Goal: Information Seeking & Learning: Learn about a topic

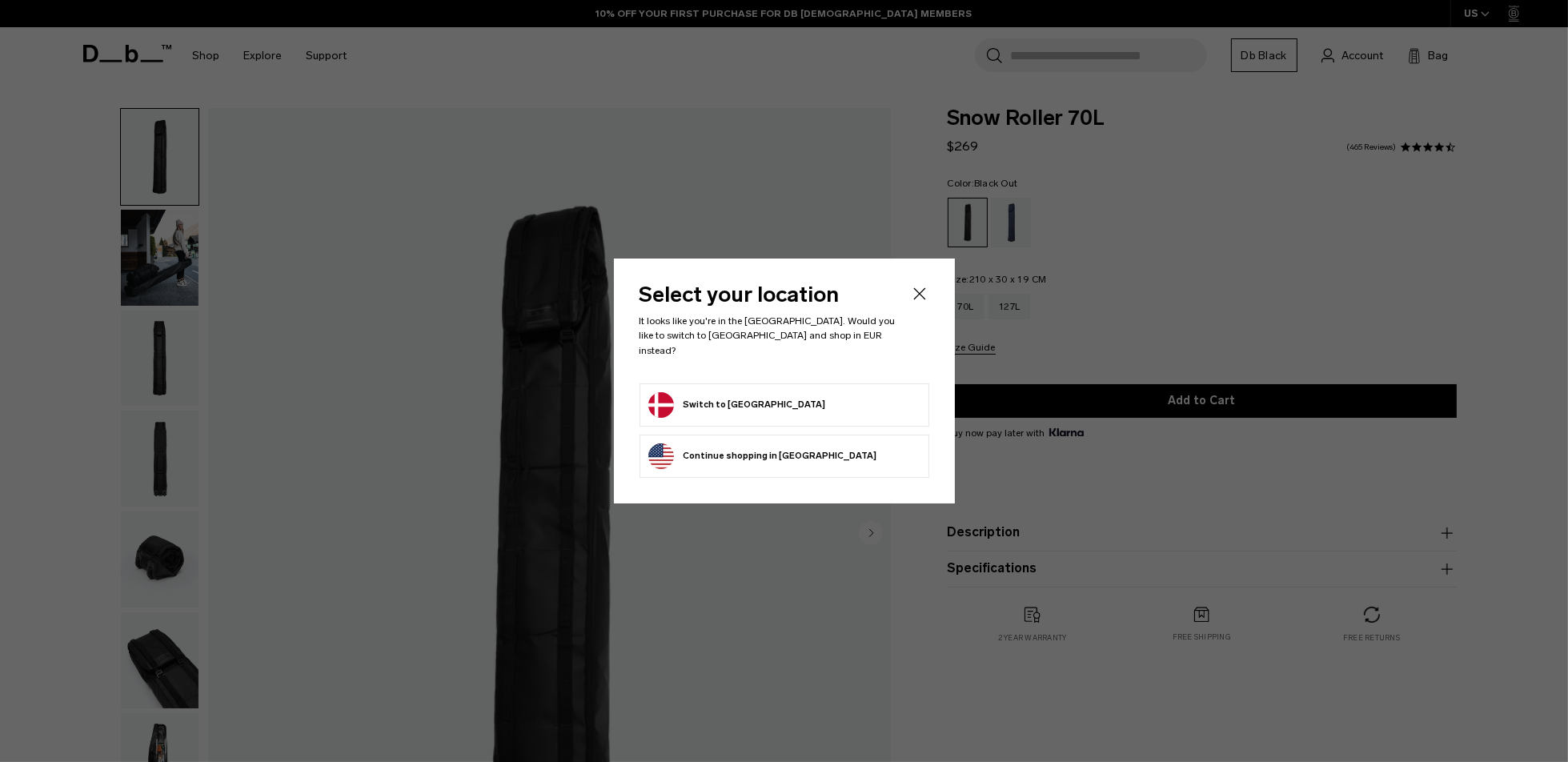
click at [730, 393] on button "Switch to Denmark" at bounding box center [737, 406] width 178 height 26
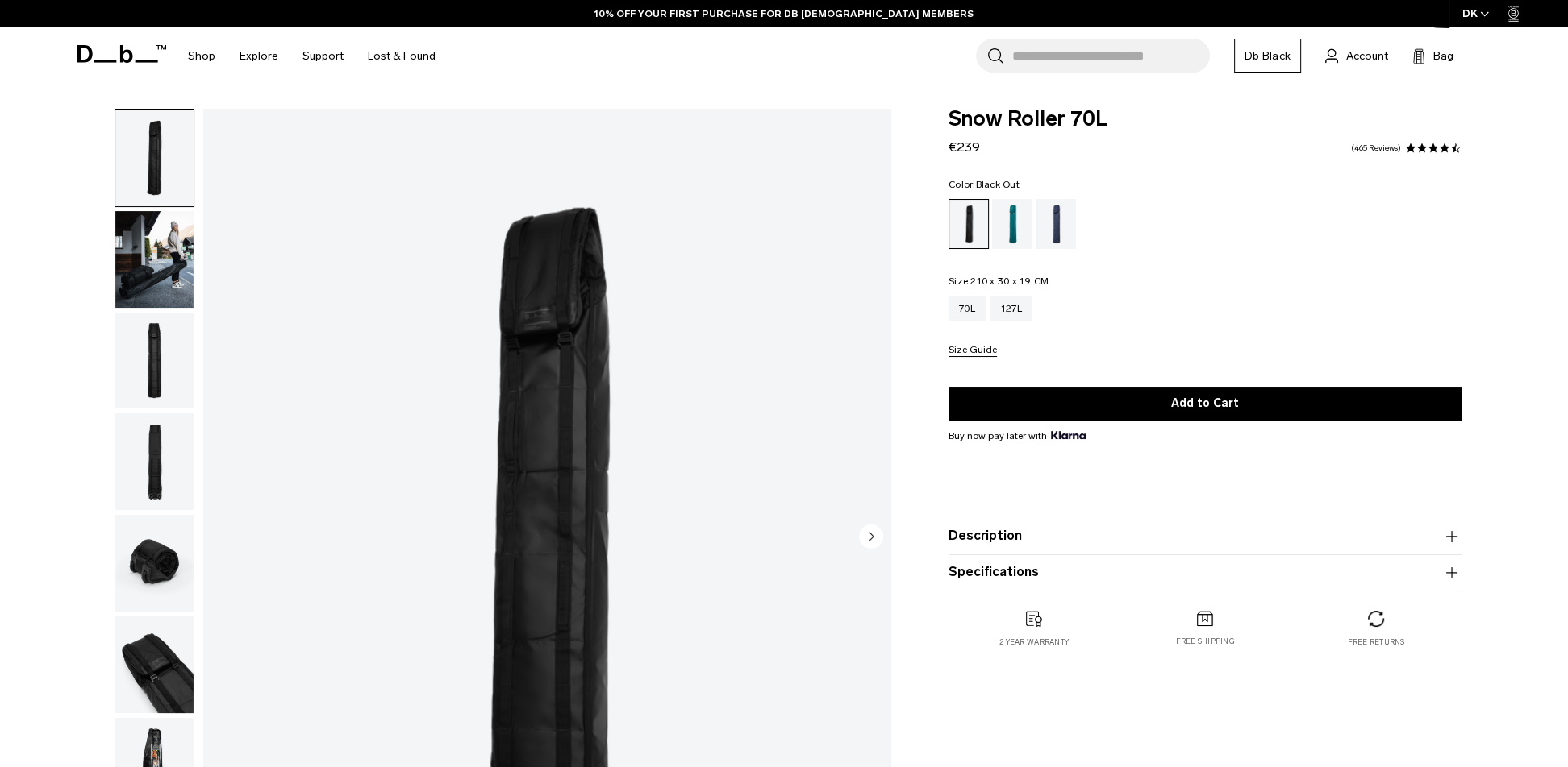
click at [174, 159] on img "button" at bounding box center [154, 158] width 78 height 97
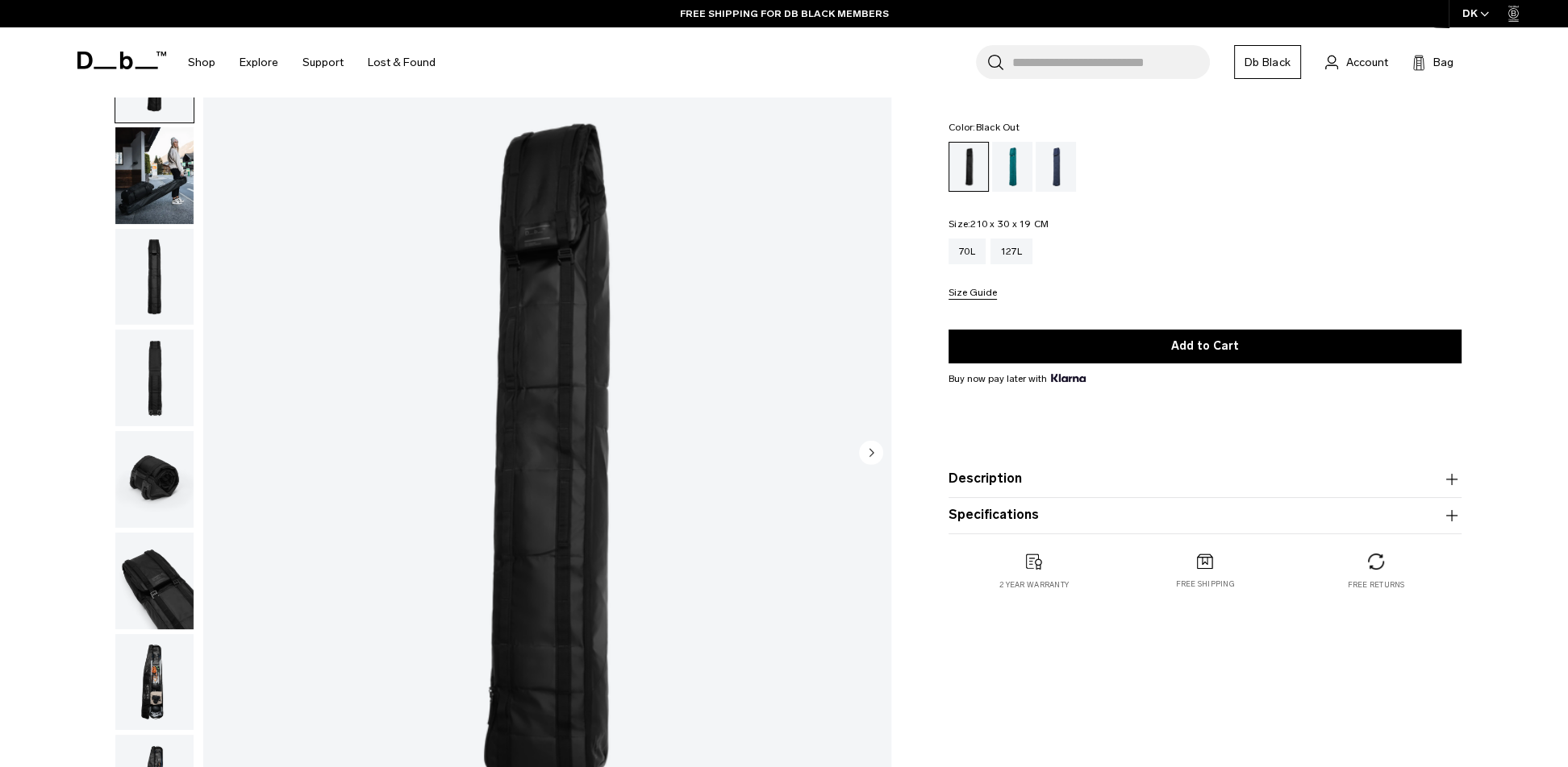
scroll to position [80, 0]
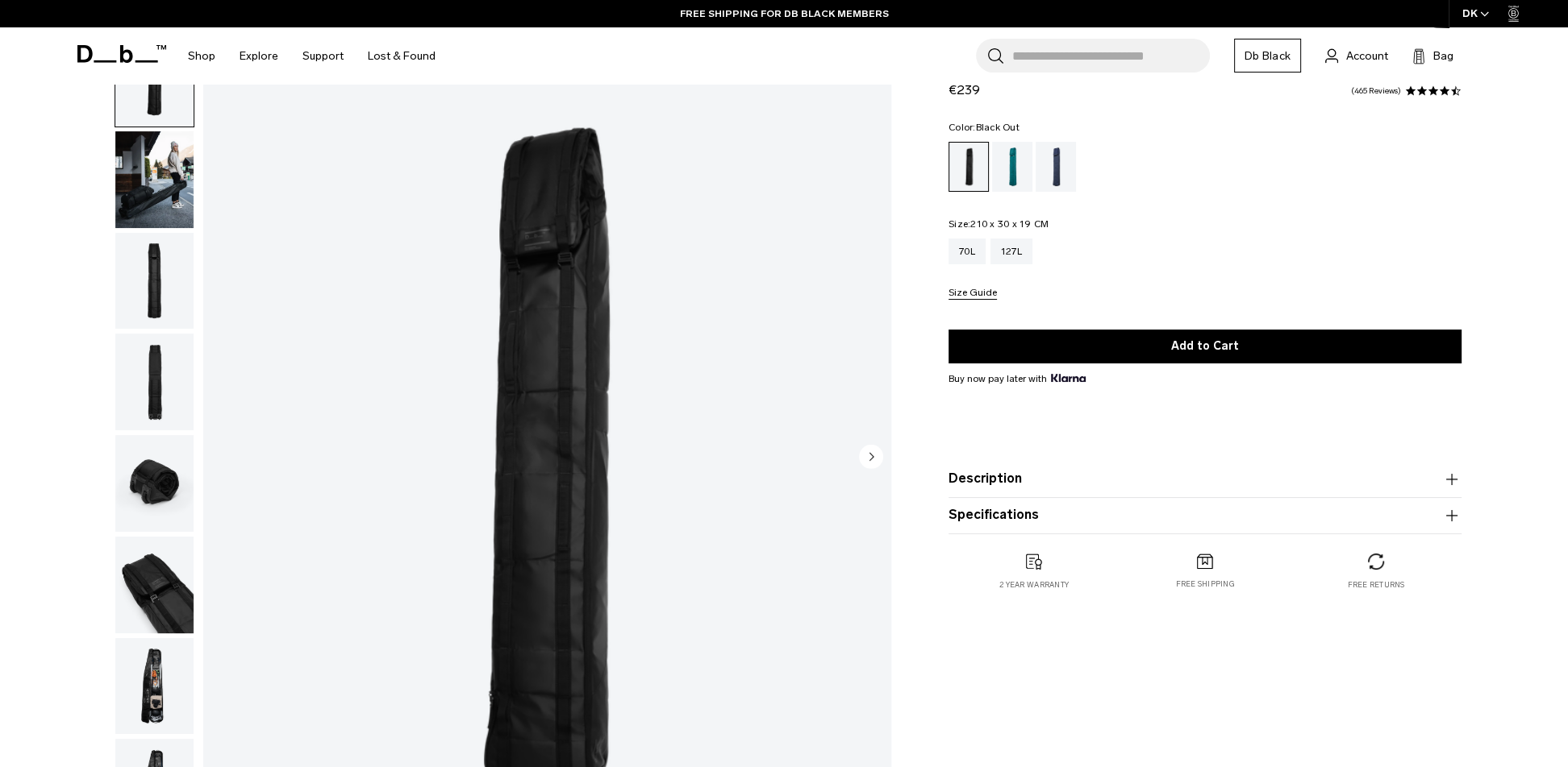
click at [869, 455] on circle "Next slide" at bounding box center [871, 456] width 24 height 24
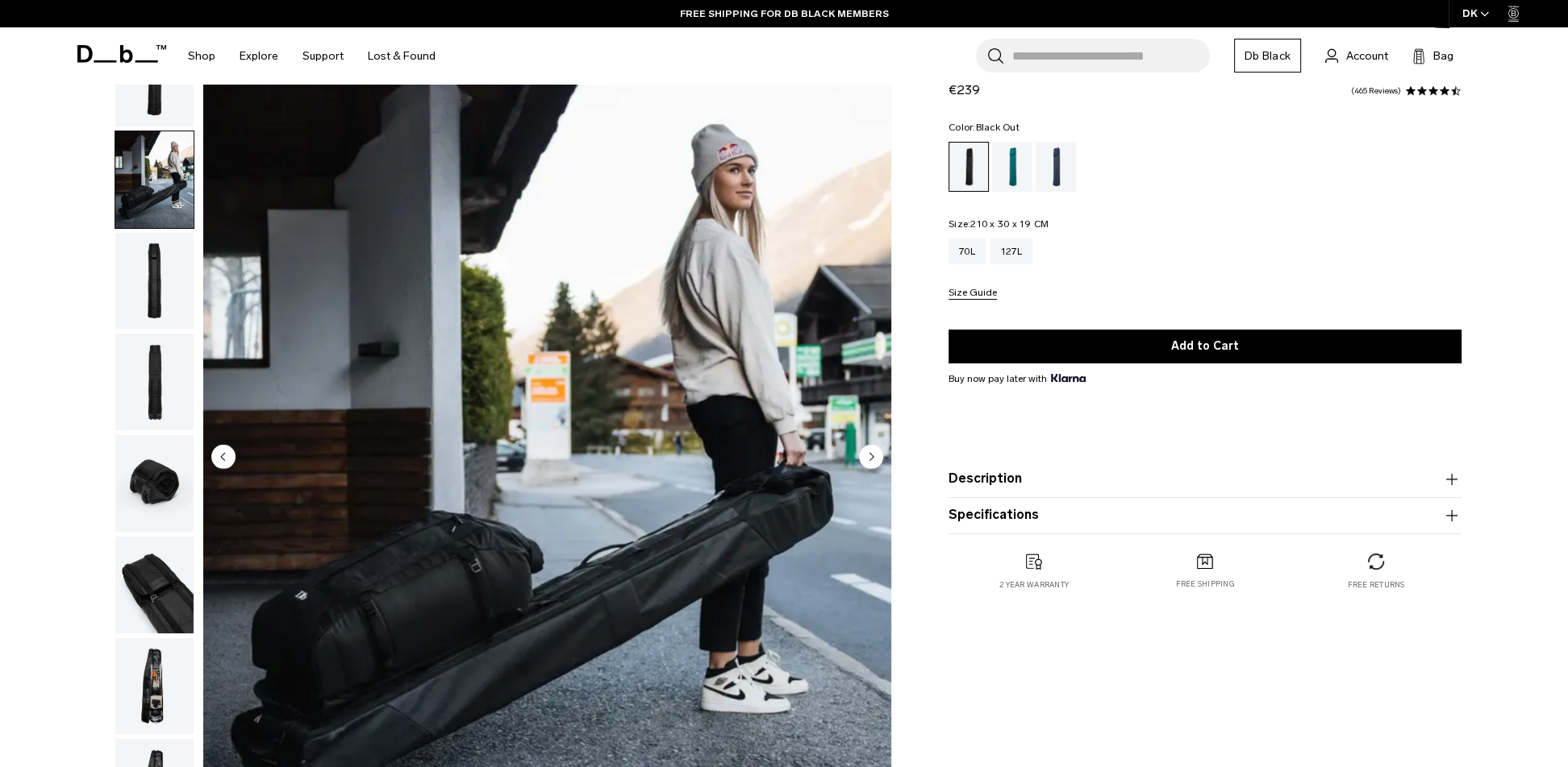
click at [869, 455] on circle "Next slide" at bounding box center [871, 456] width 24 height 24
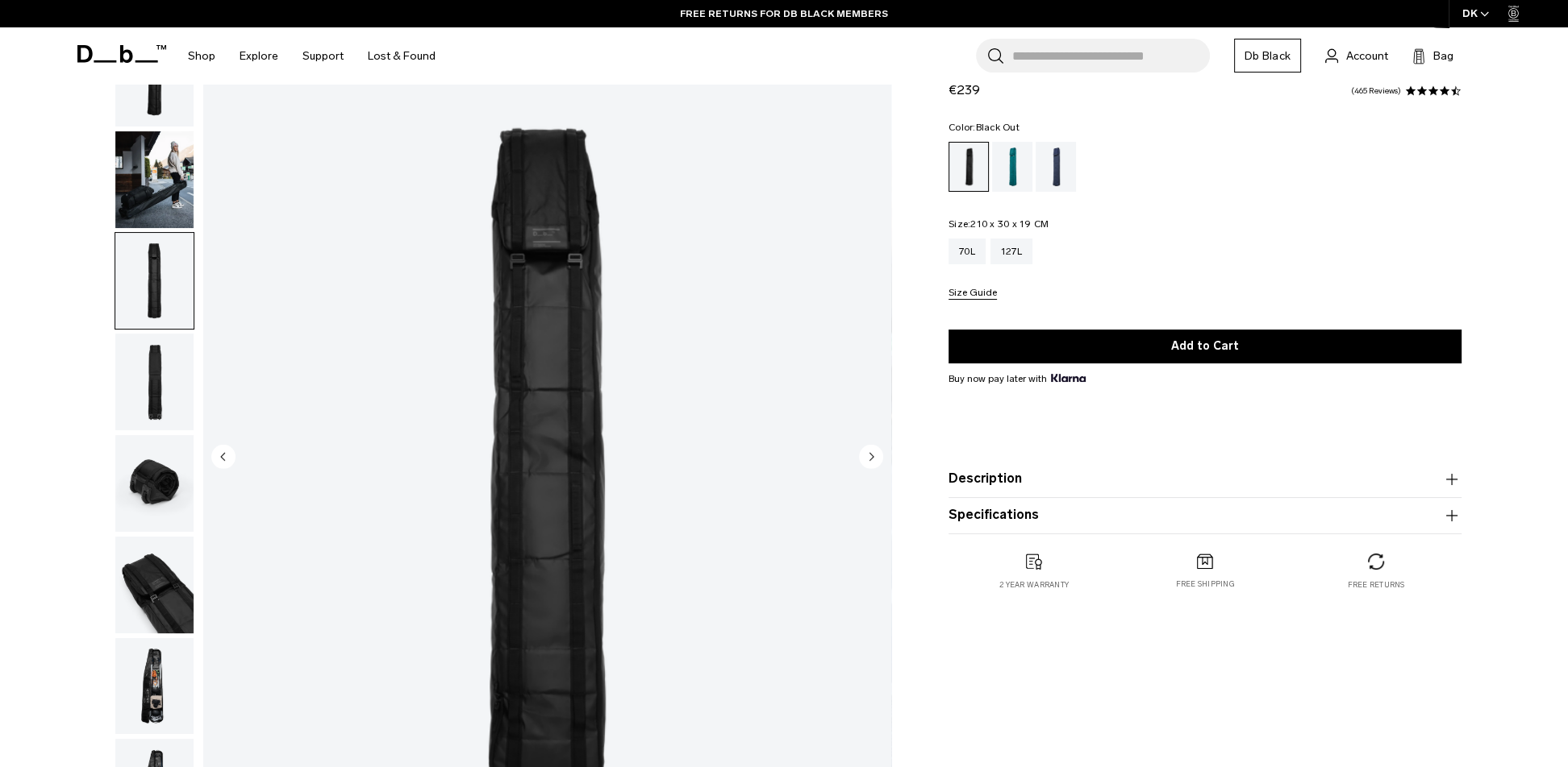
click at [869, 455] on circle "Next slide" at bounding box center [871, 456] width 24 height 24
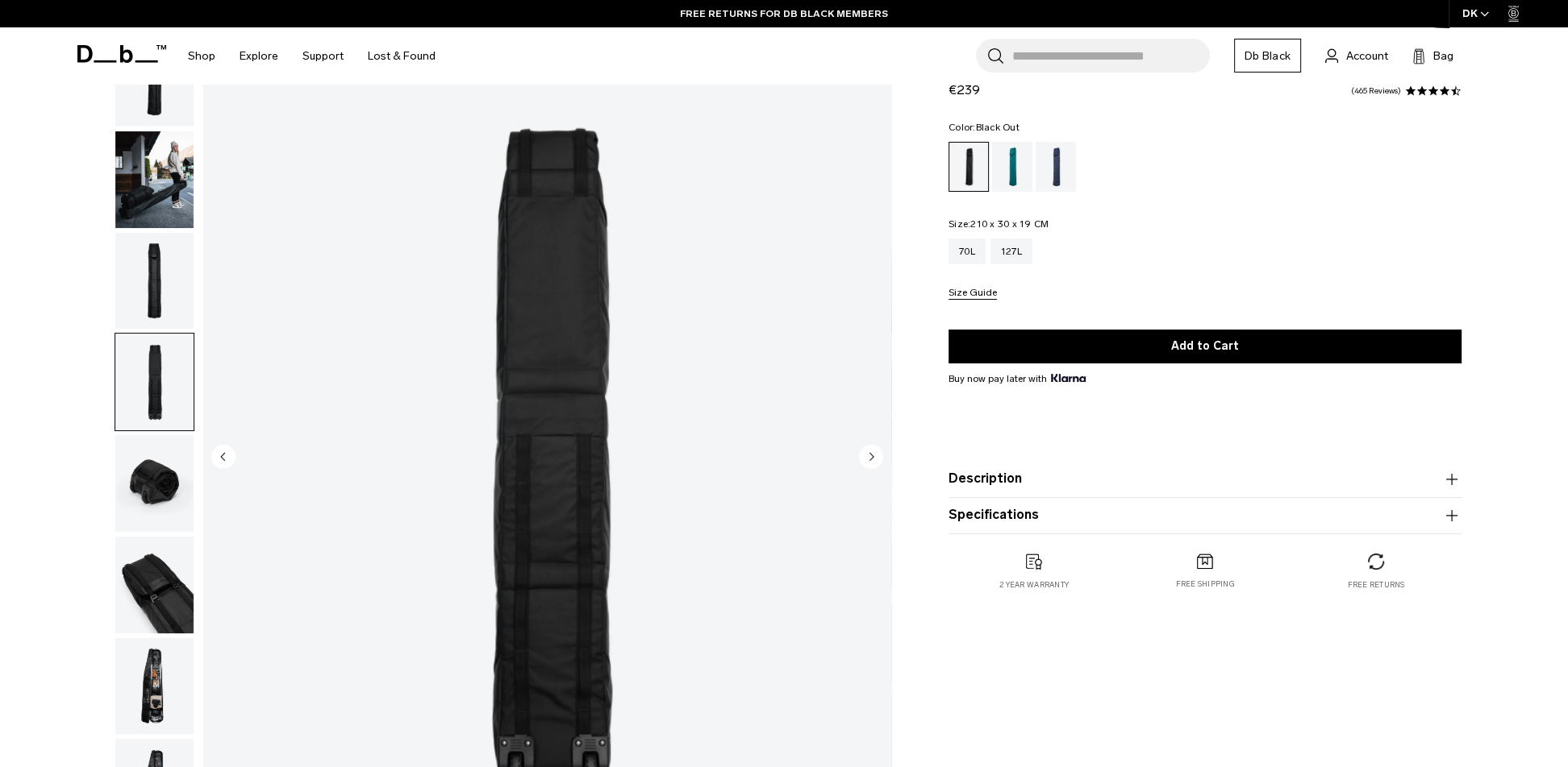
click at [869, 455] on circle "Next slide" at bounding box center [871, 456] width 24 height 24
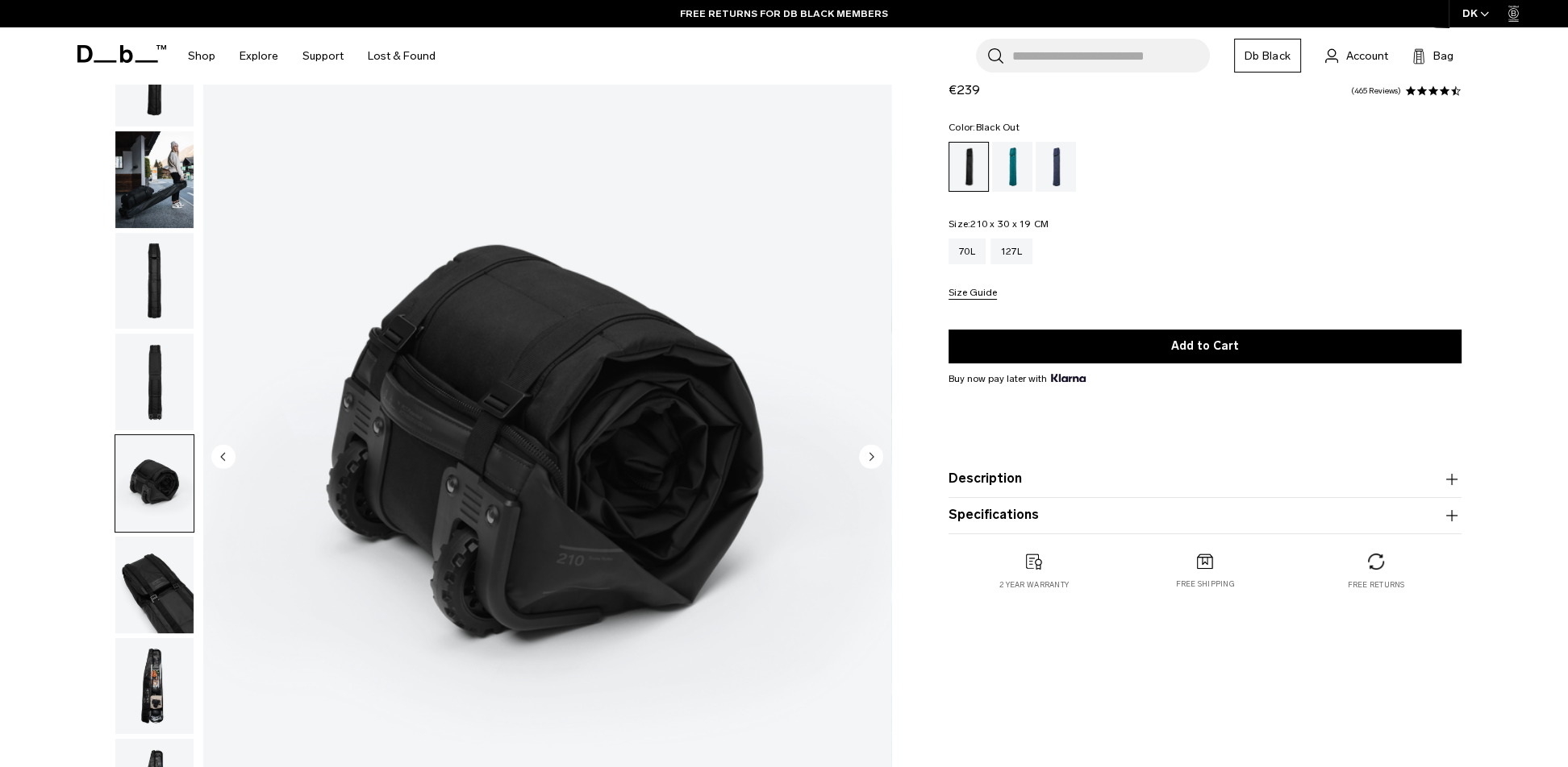
click at [869, 455] on circle "Next slide" at bounding box center [871, 456] width 24 height 24
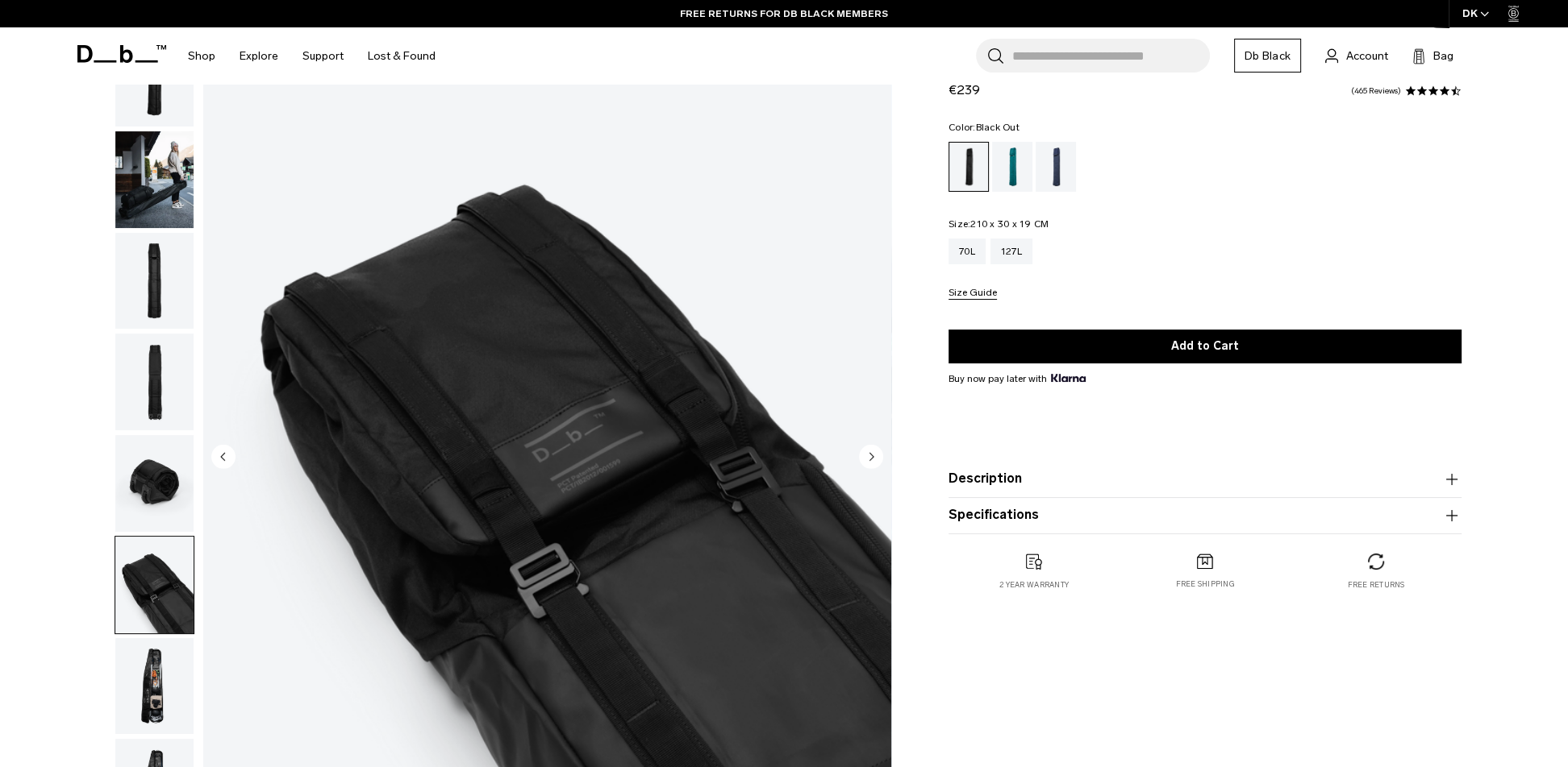
click at [869, 455] on circle "Next slide" at bounding box center [871, 456] width 24 height 24
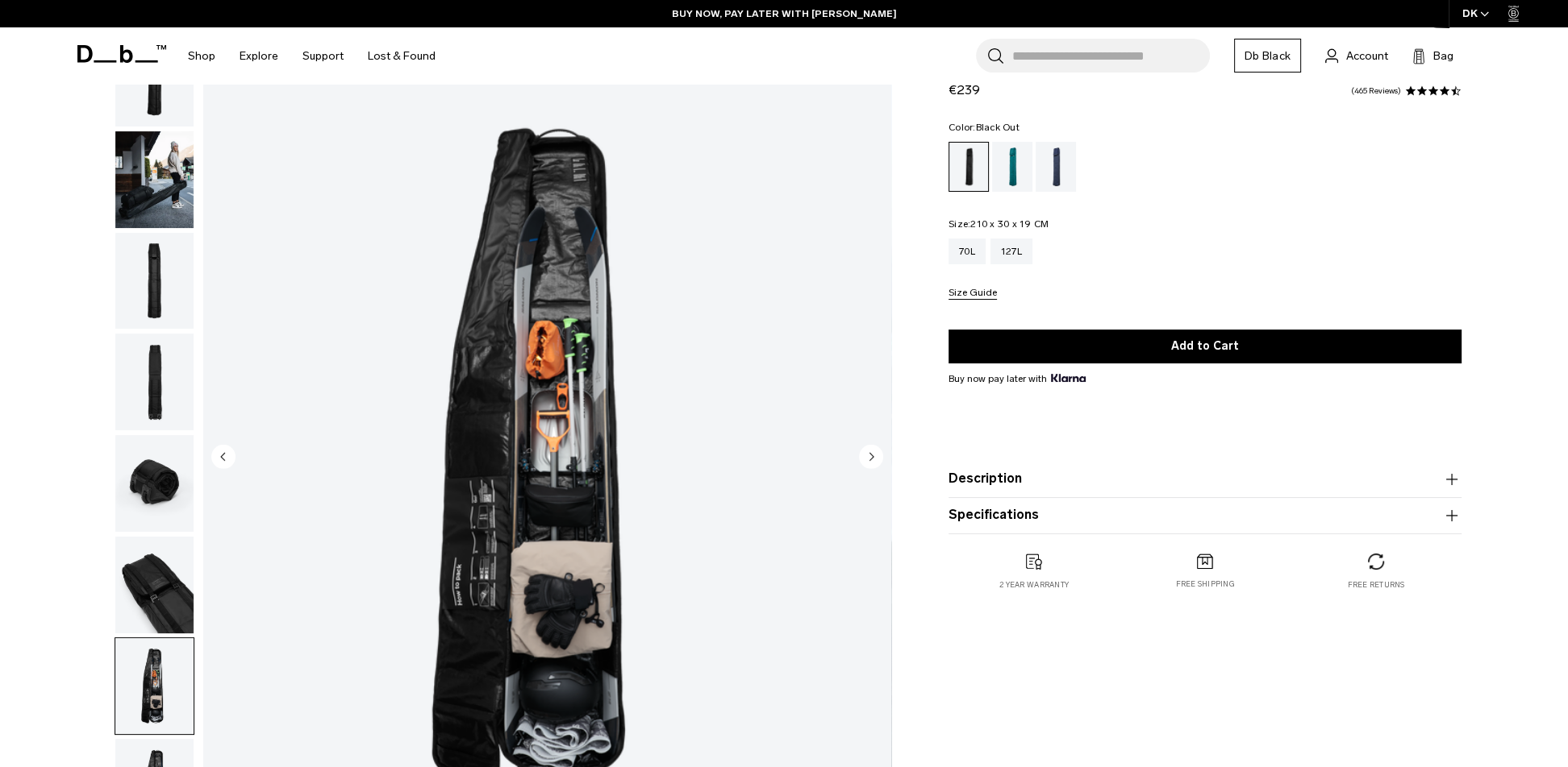
click at [869, 455] on circle "Next slide" at bounding box center [871, 456] width 24 height 24
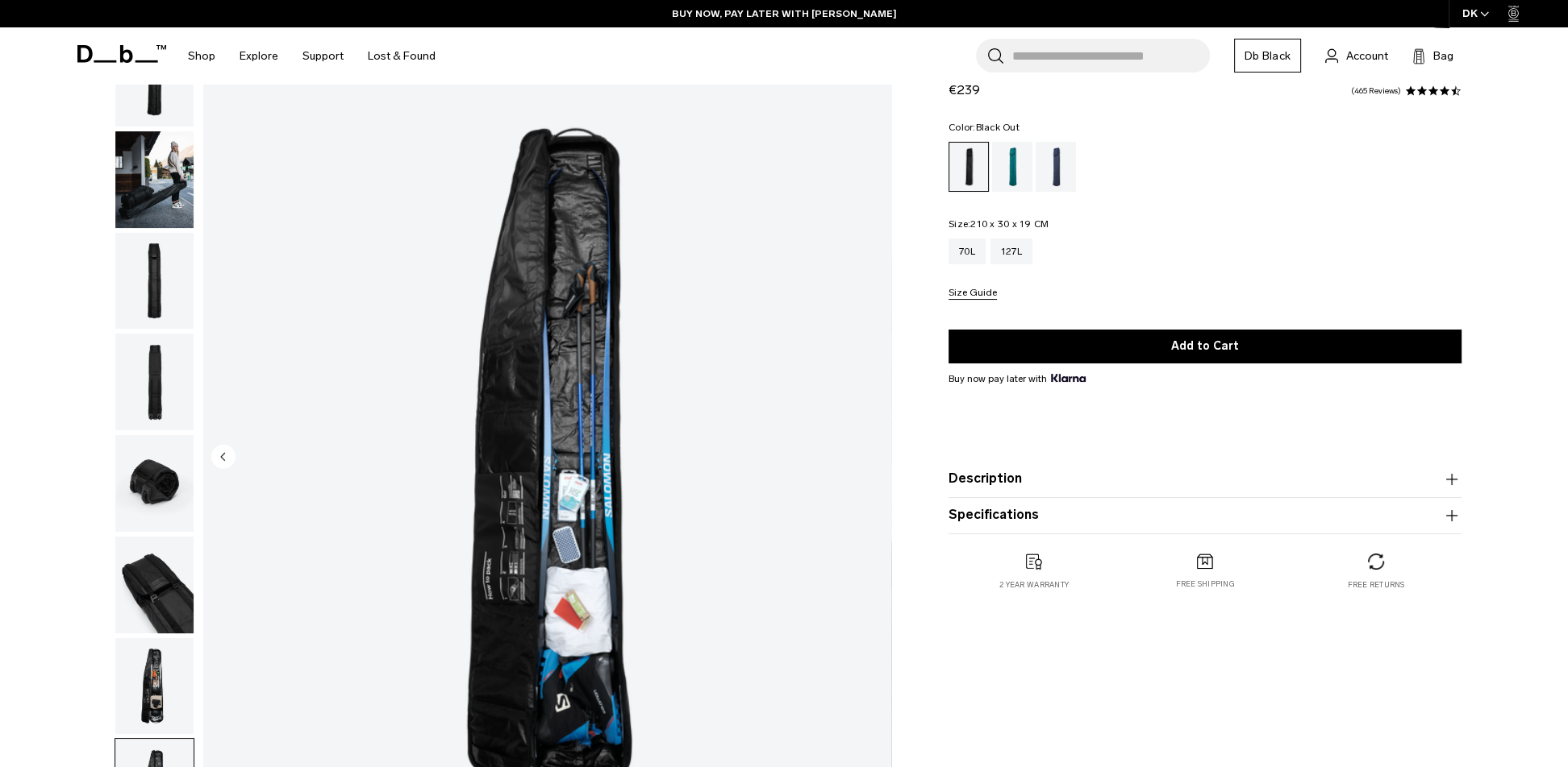
click at [869, 455] on img "8 / 8" at bounding box center [547, 458] width 688 height 858
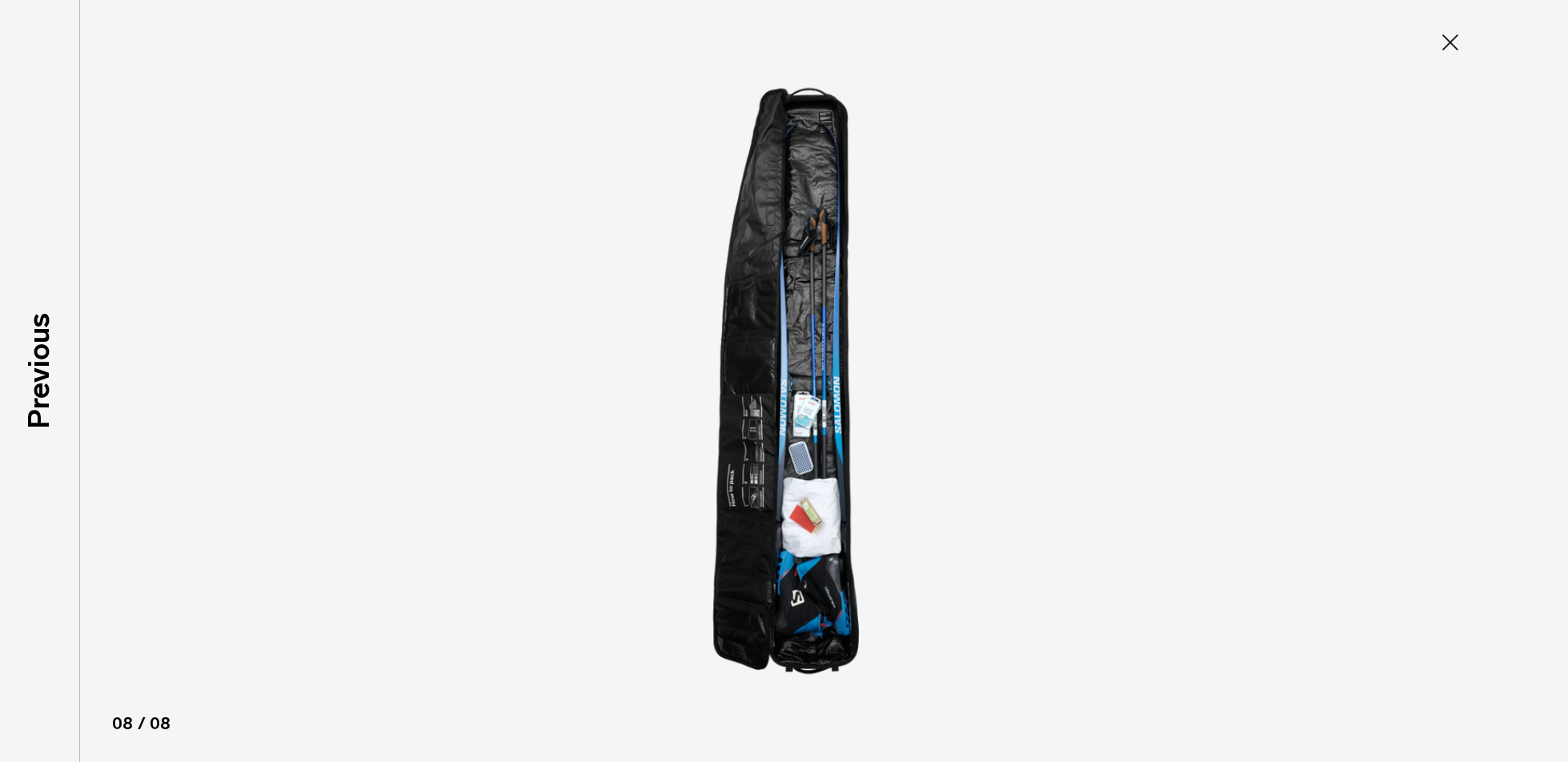
click at [1450, 42] on icon at bounding box center [1450, 42] width 16 height 16
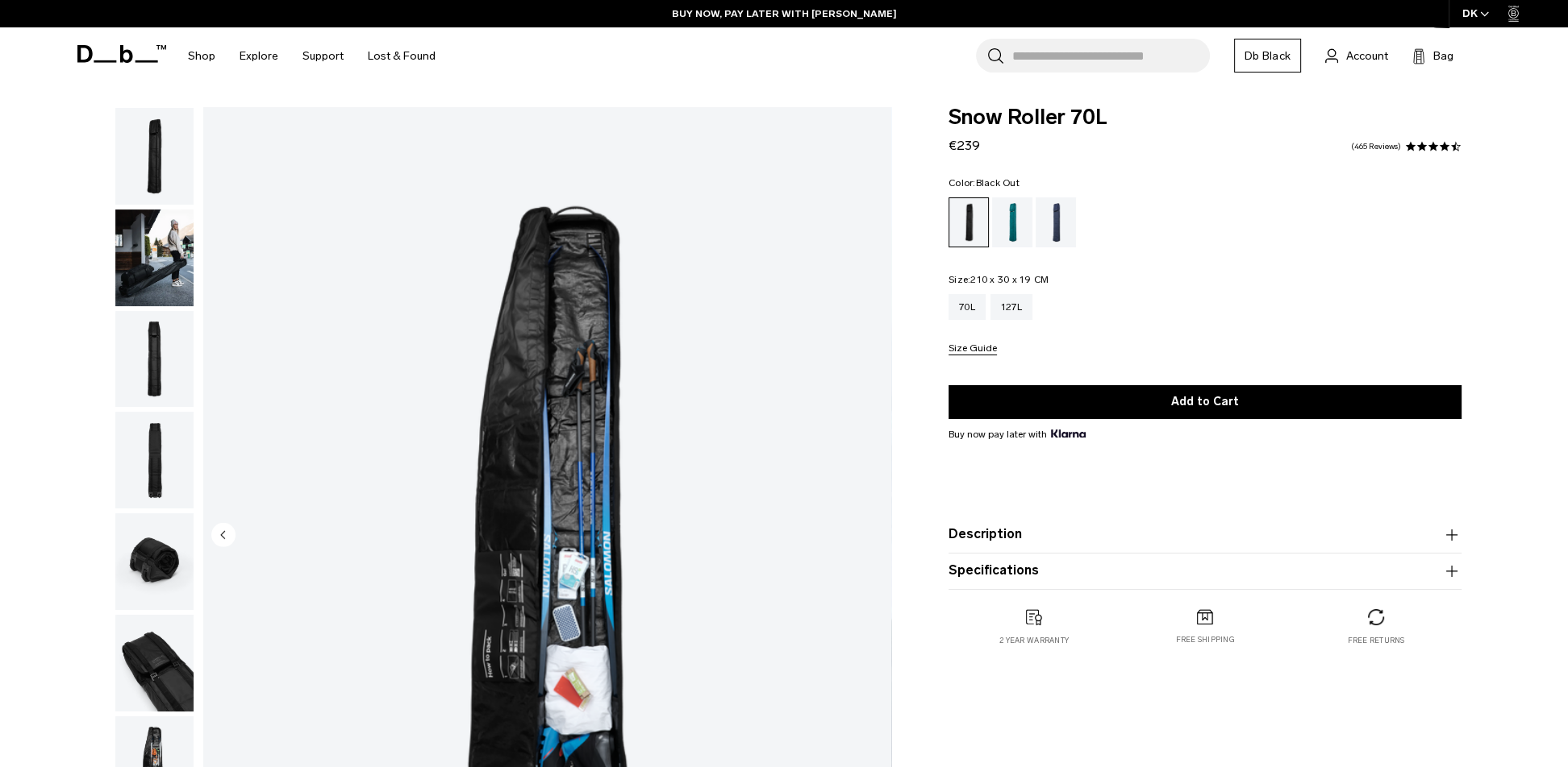
scroll to position [0, 0]
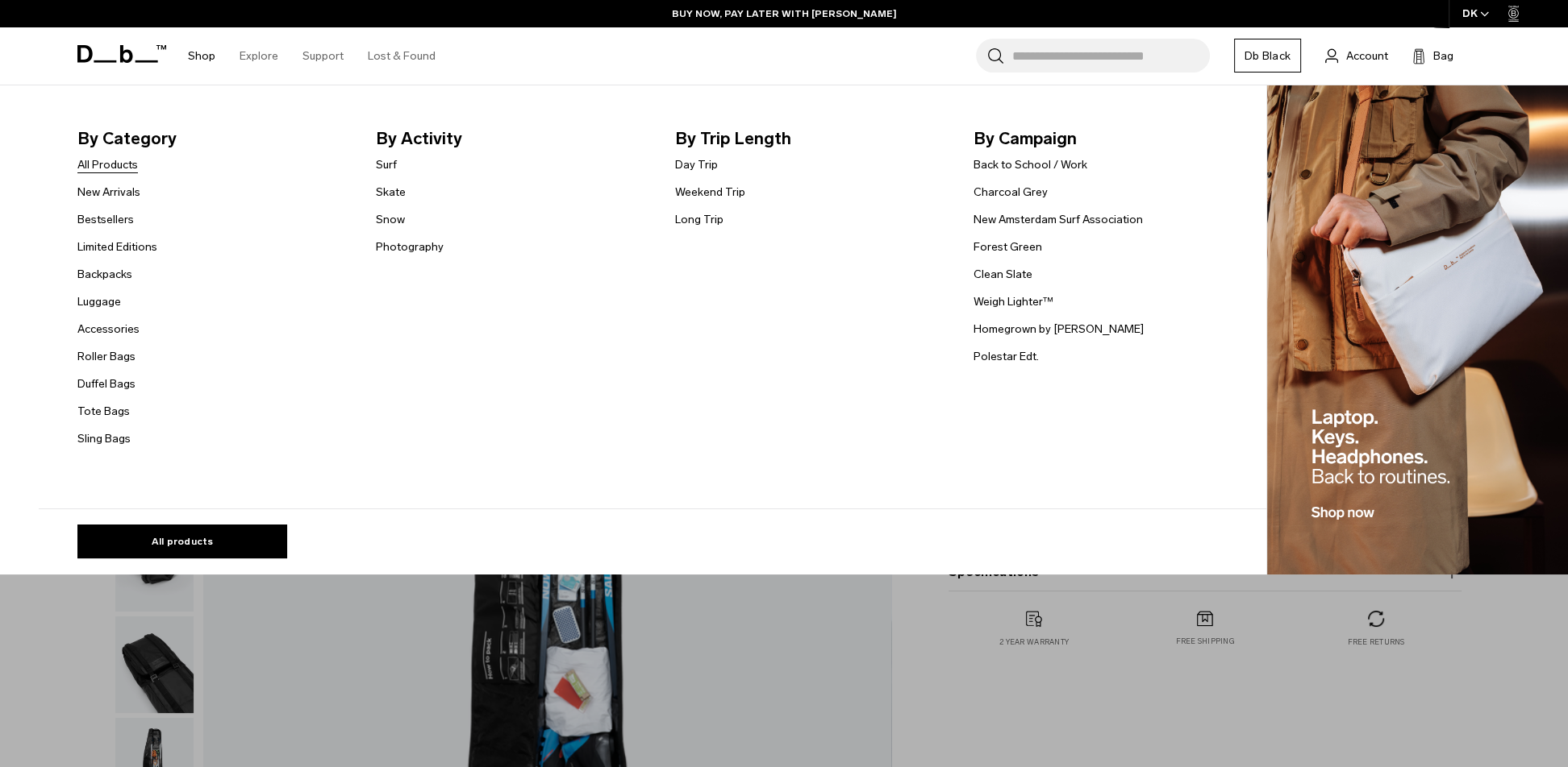
click at [119, 165] on link "All Products" at bounding box center [107, 165] width 60 height 17
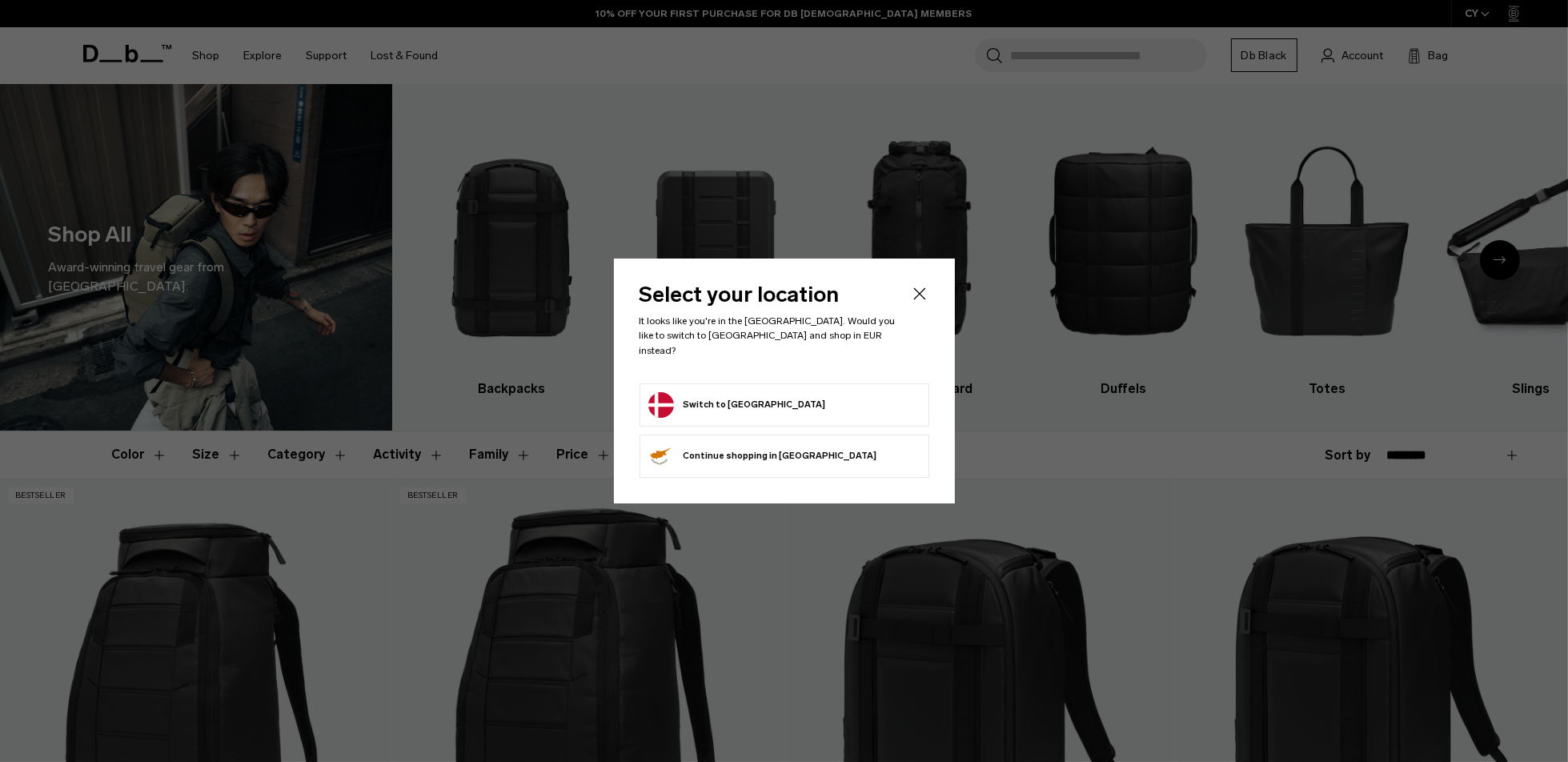
click at [708, 394] on button "Switch to Denmark" at bounding box center [737, 406] width 178 height 26
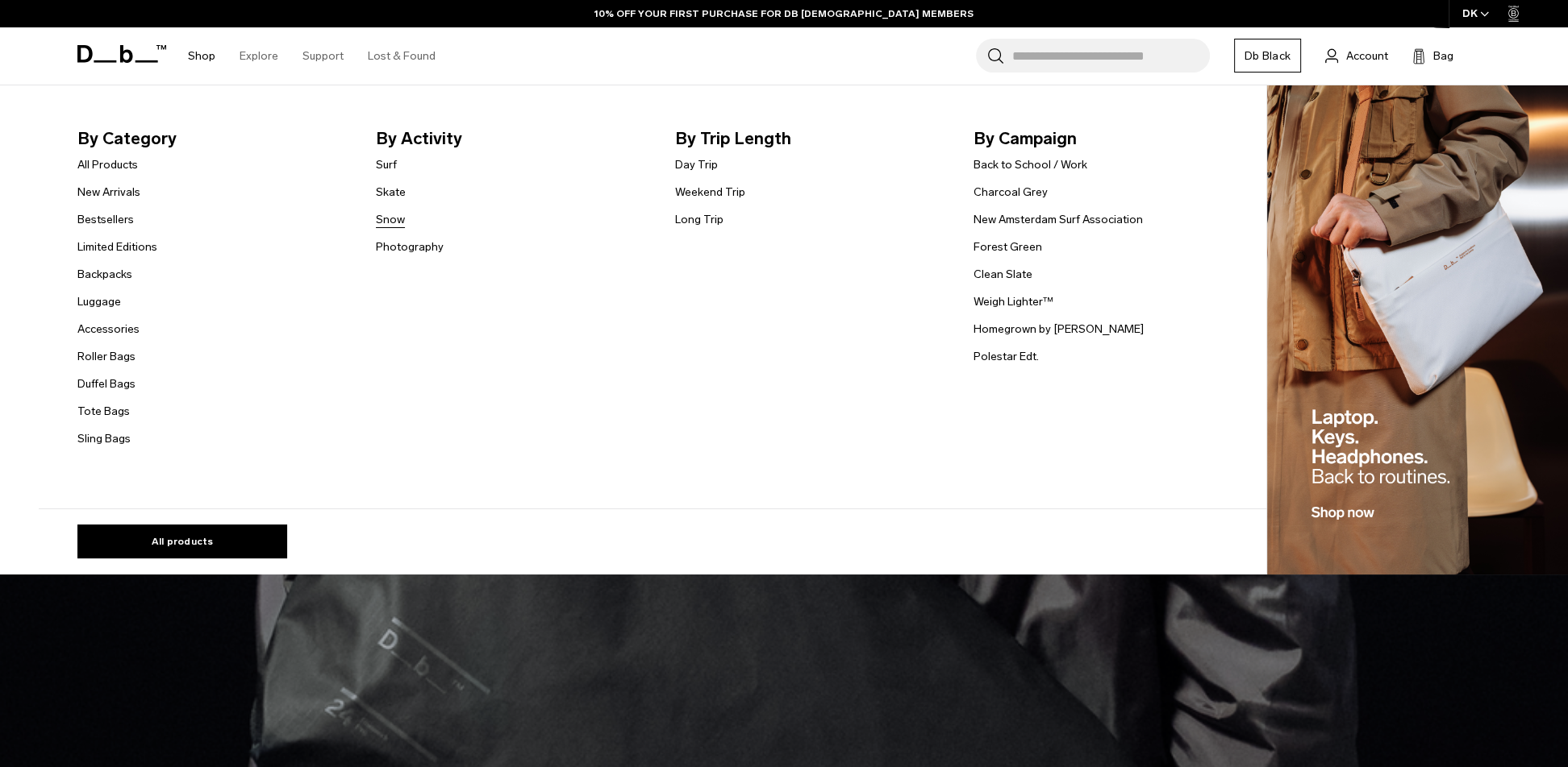
click at [393, 214] on link "Snow" at bounding box center [389, 219] width 29 height 17
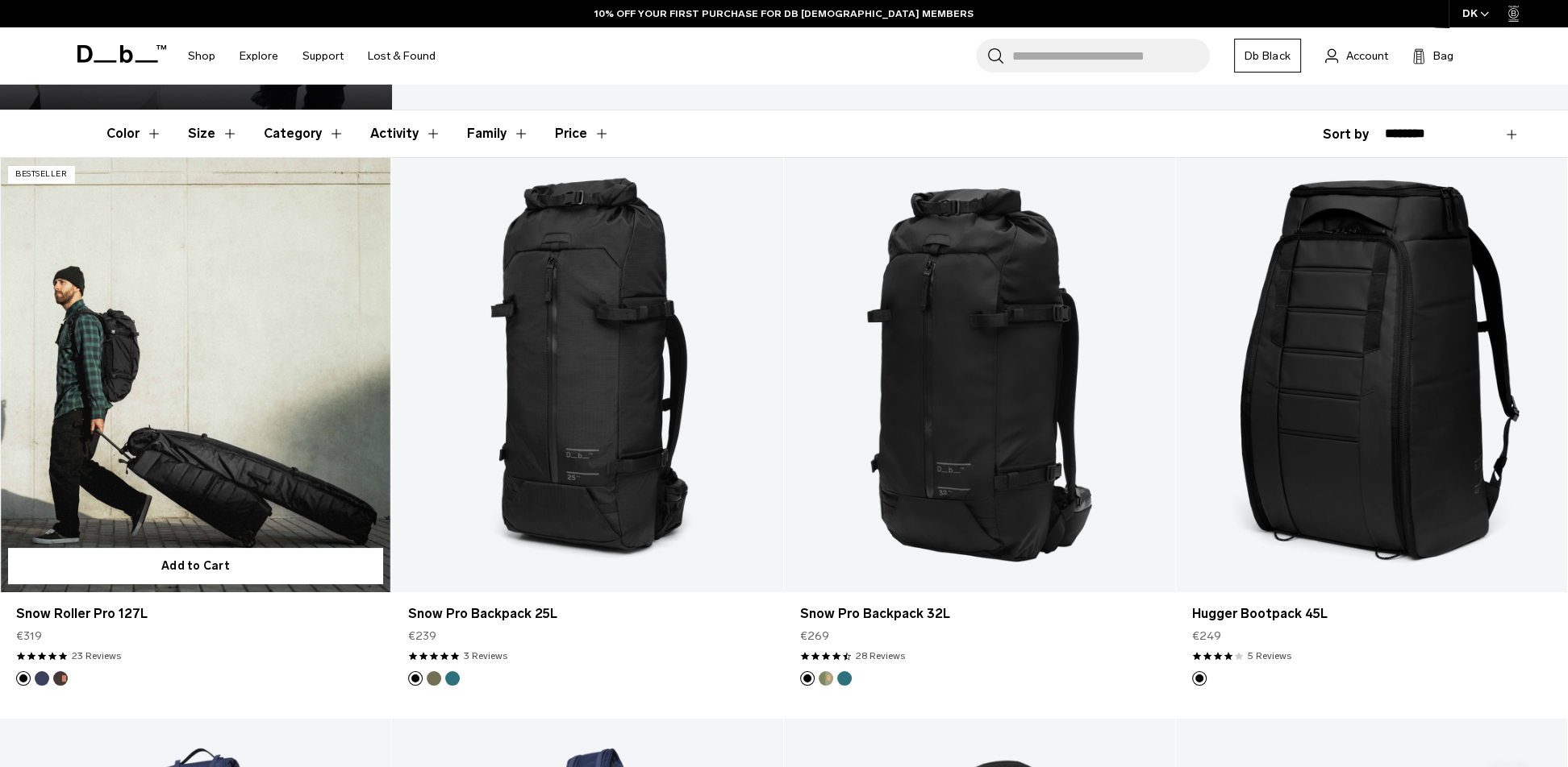
click at [244, 454] on link "Snow Roller Pro 127L" at bounding box center [195, 374] width 391 height 434
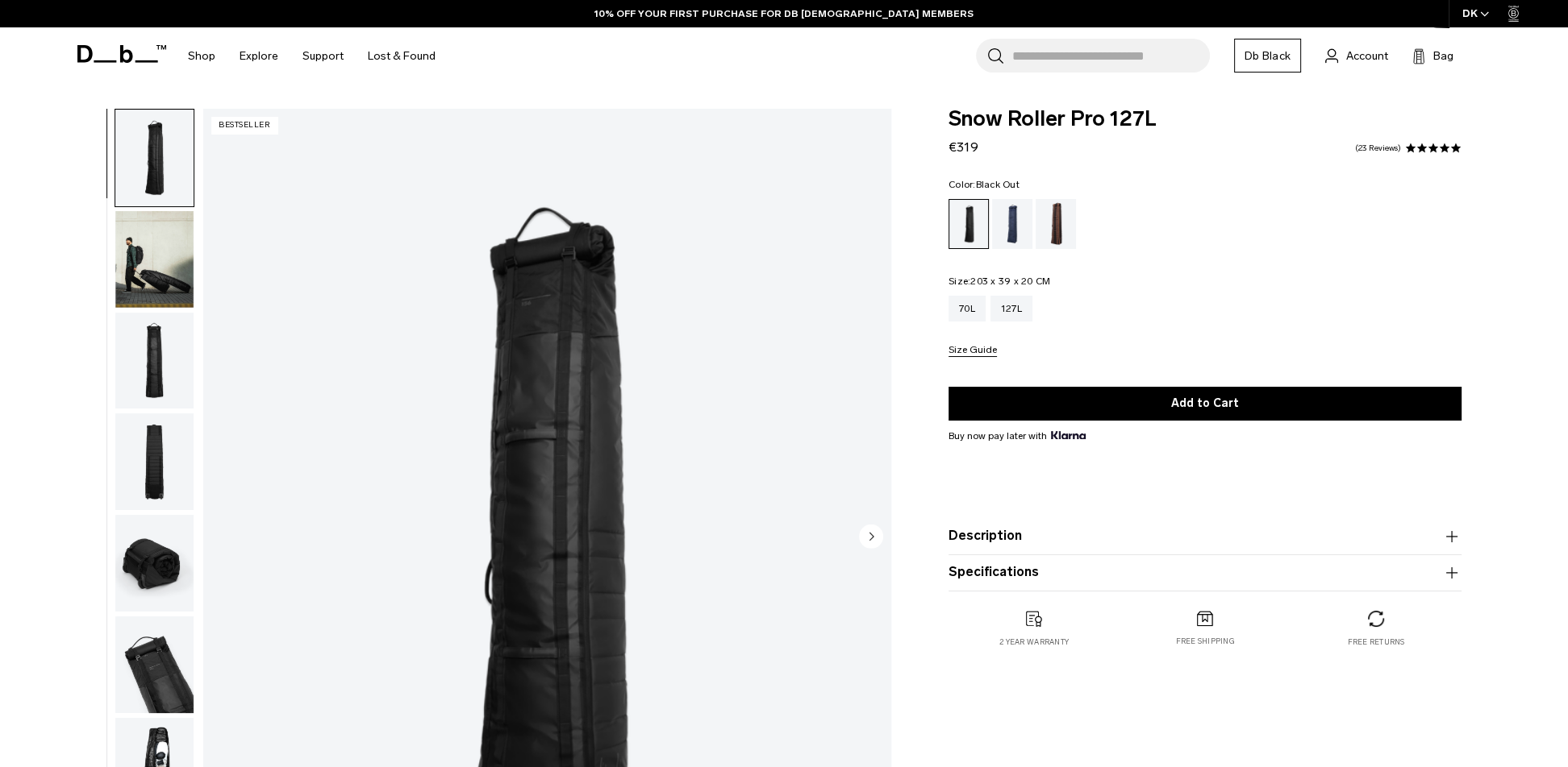
click at [146, 255] on img "button" at bounding box center [154, 259] width 78 height 97
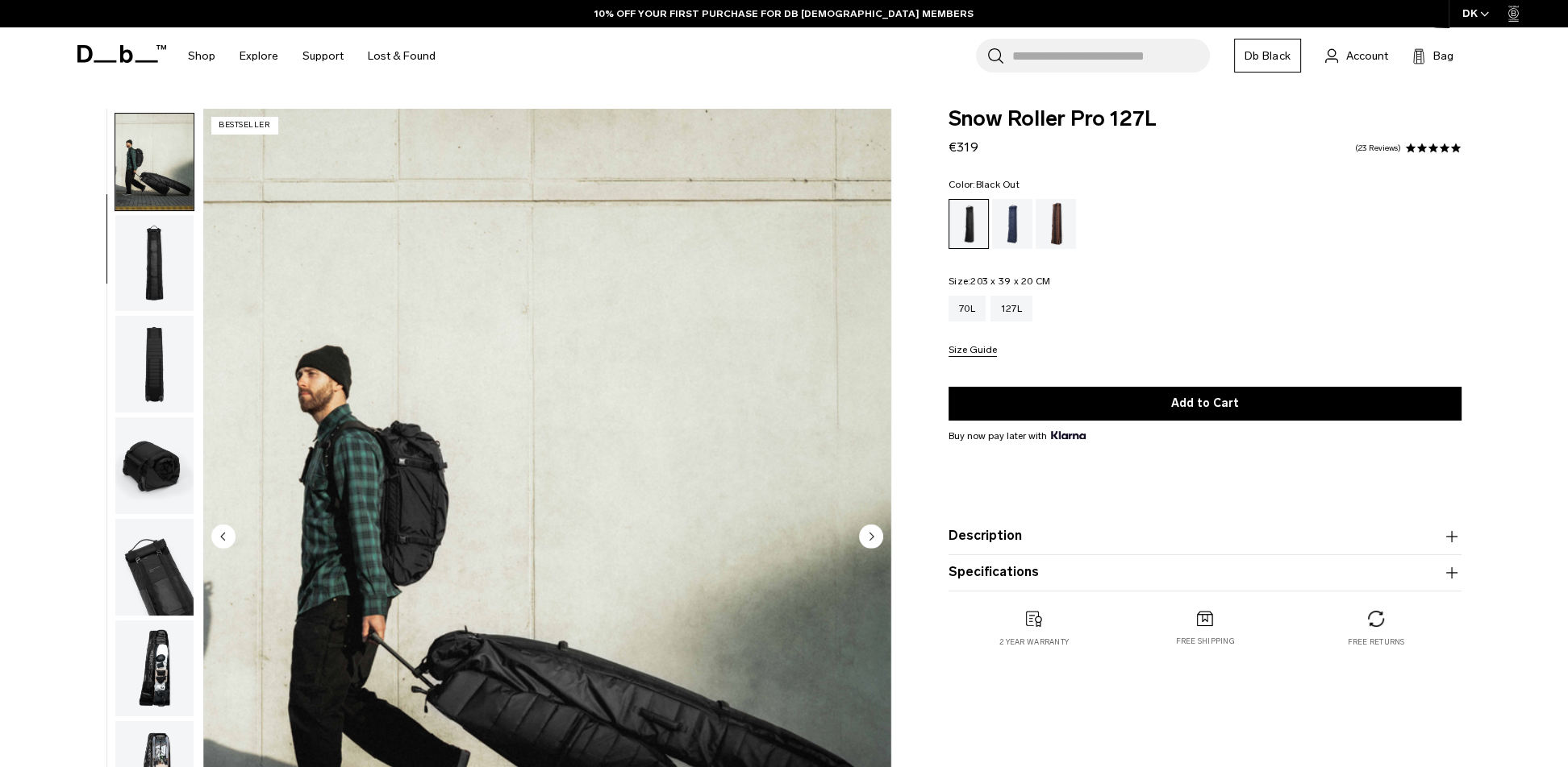
scroll to position [101, 0]
click at [158, 286] on img "button" at bounding box center [154, 259] width 78 height 97
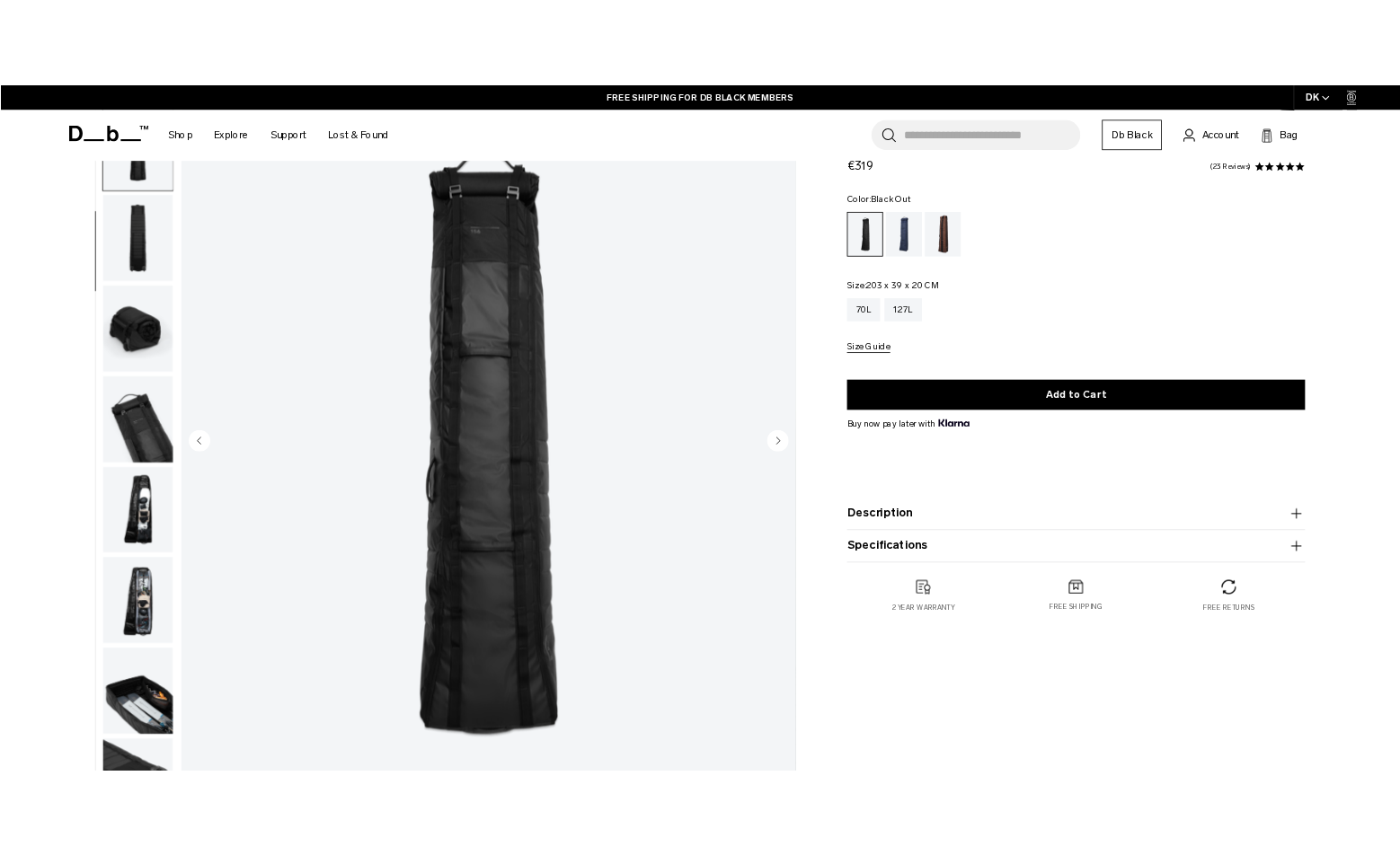
scroll to position [179, 0]
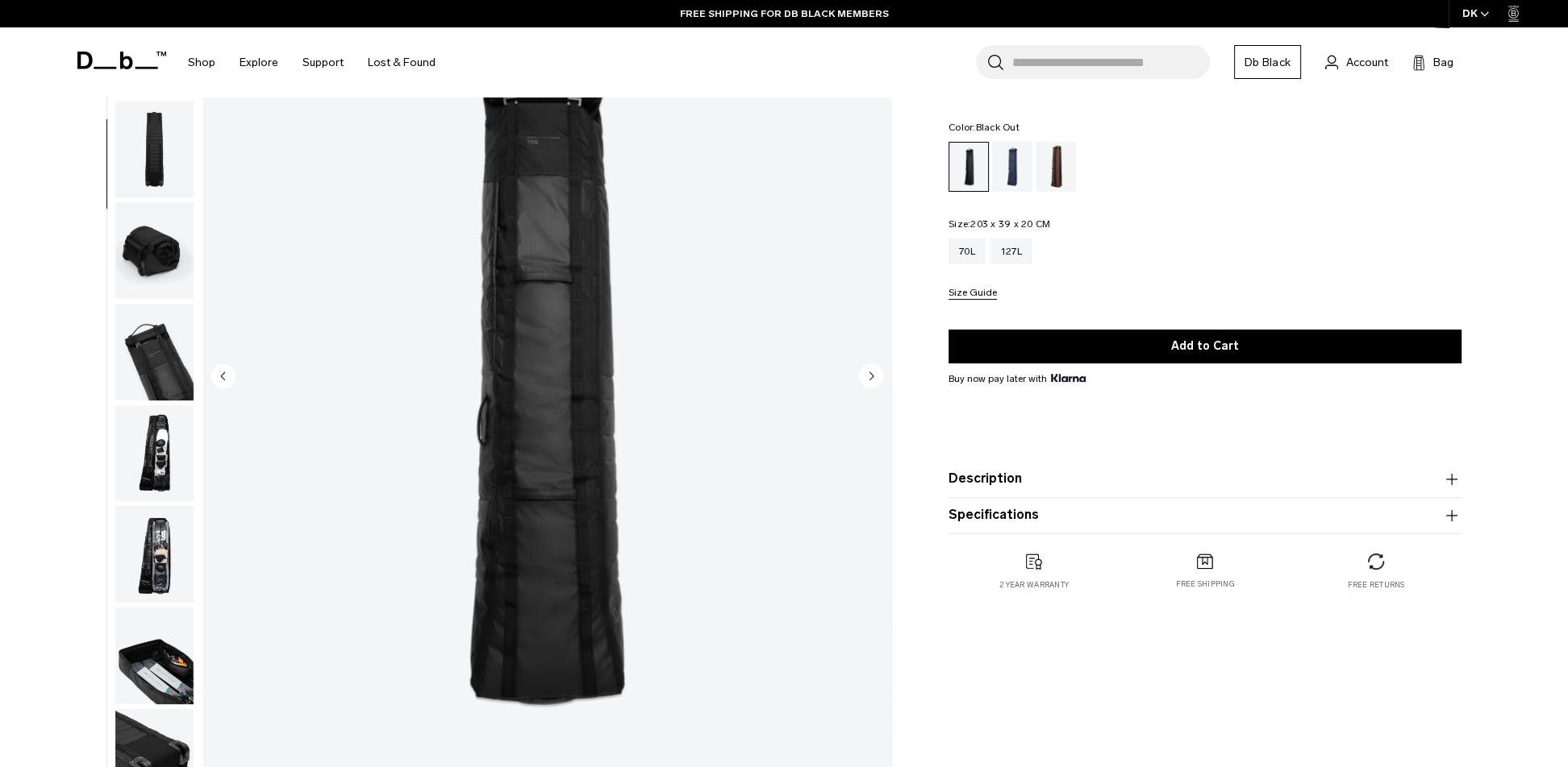
click at [183, 260] on img "button" at bounding box center [154, 250] width 78 height 97
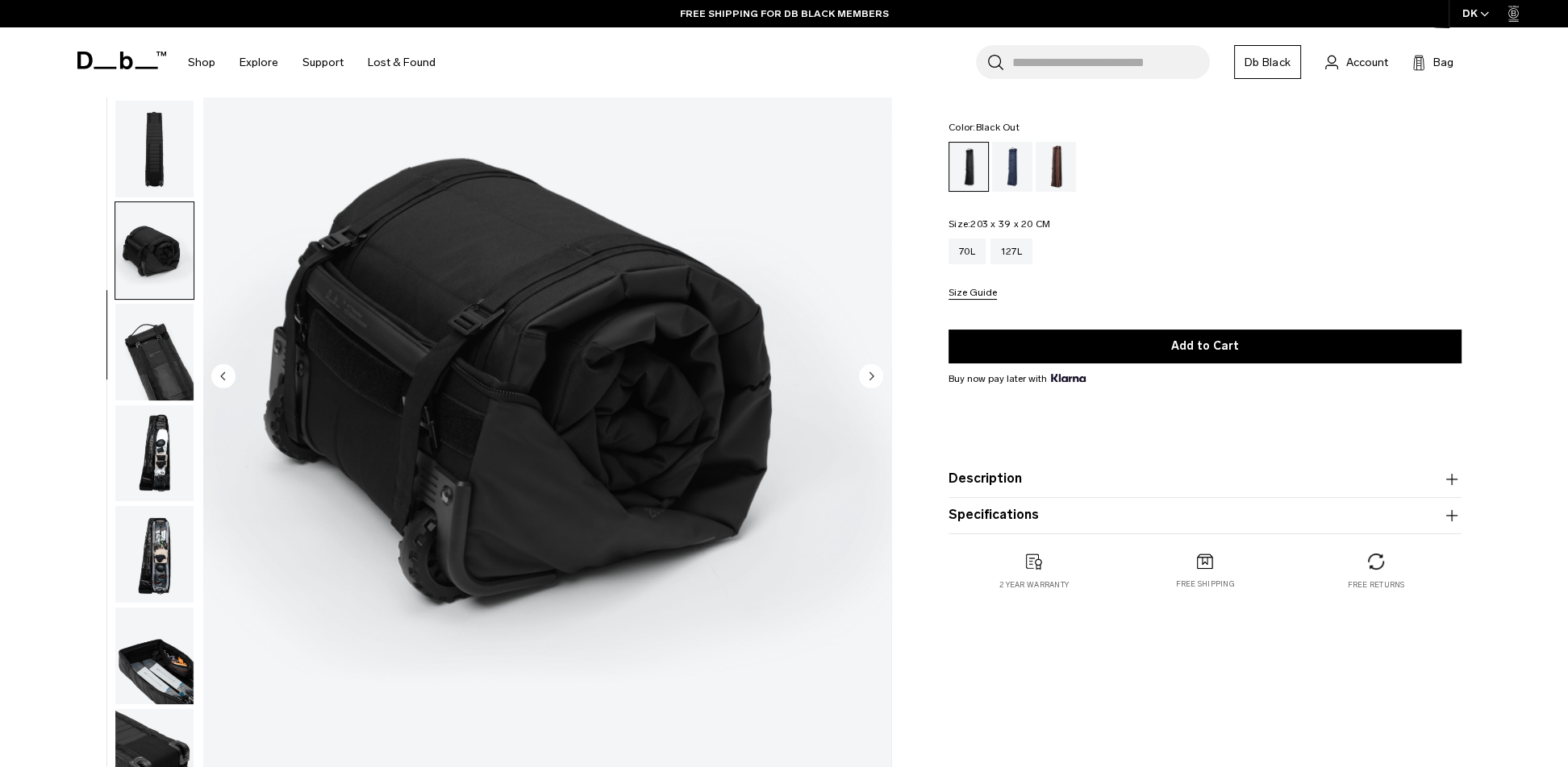
click at [203, 465] on img "5 / 10" at bounding box center [547, 378] width 688 height 858
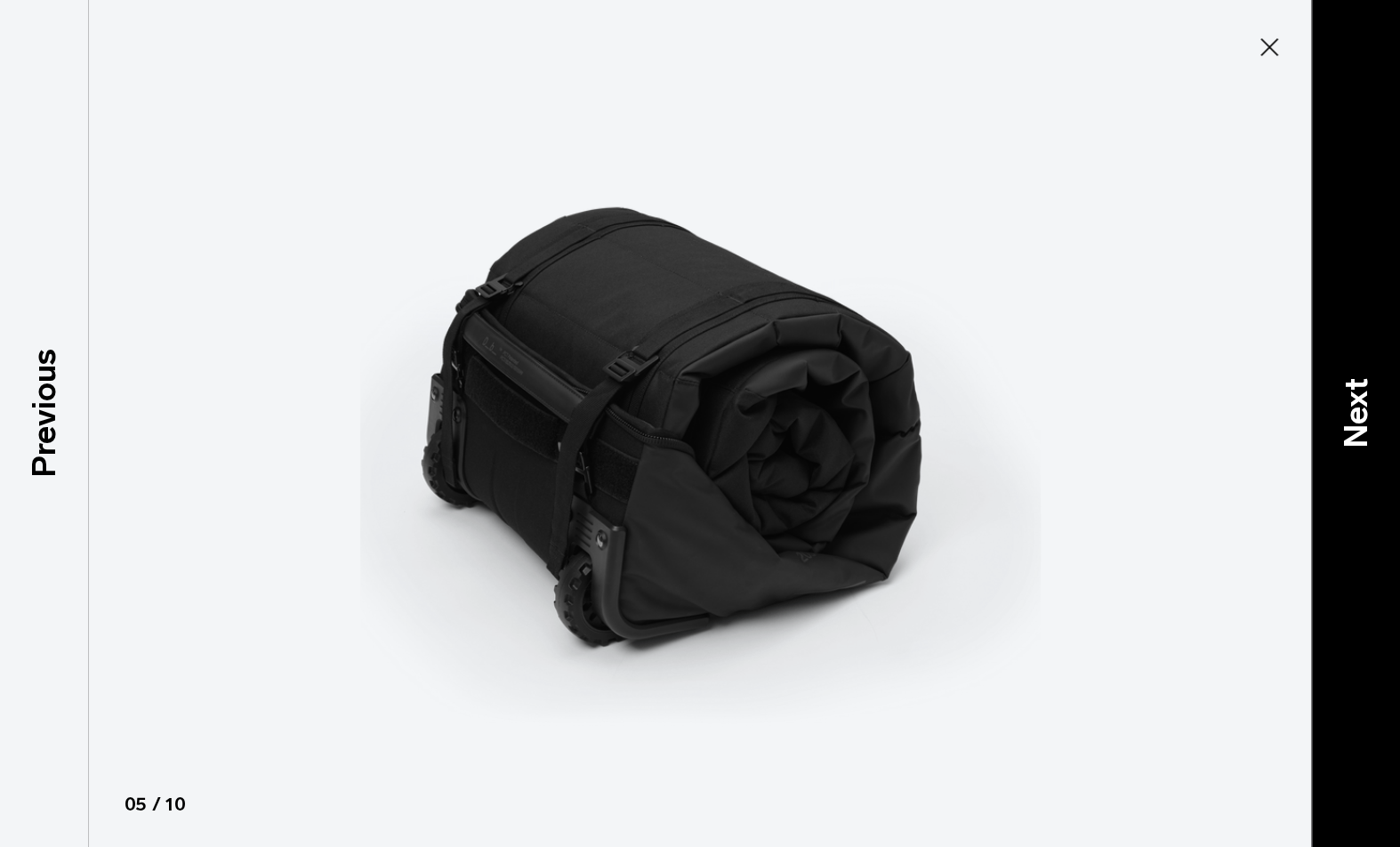
click at [1349, 409] on p "Next" at bounding box center [1356, 412] width 48 height 70
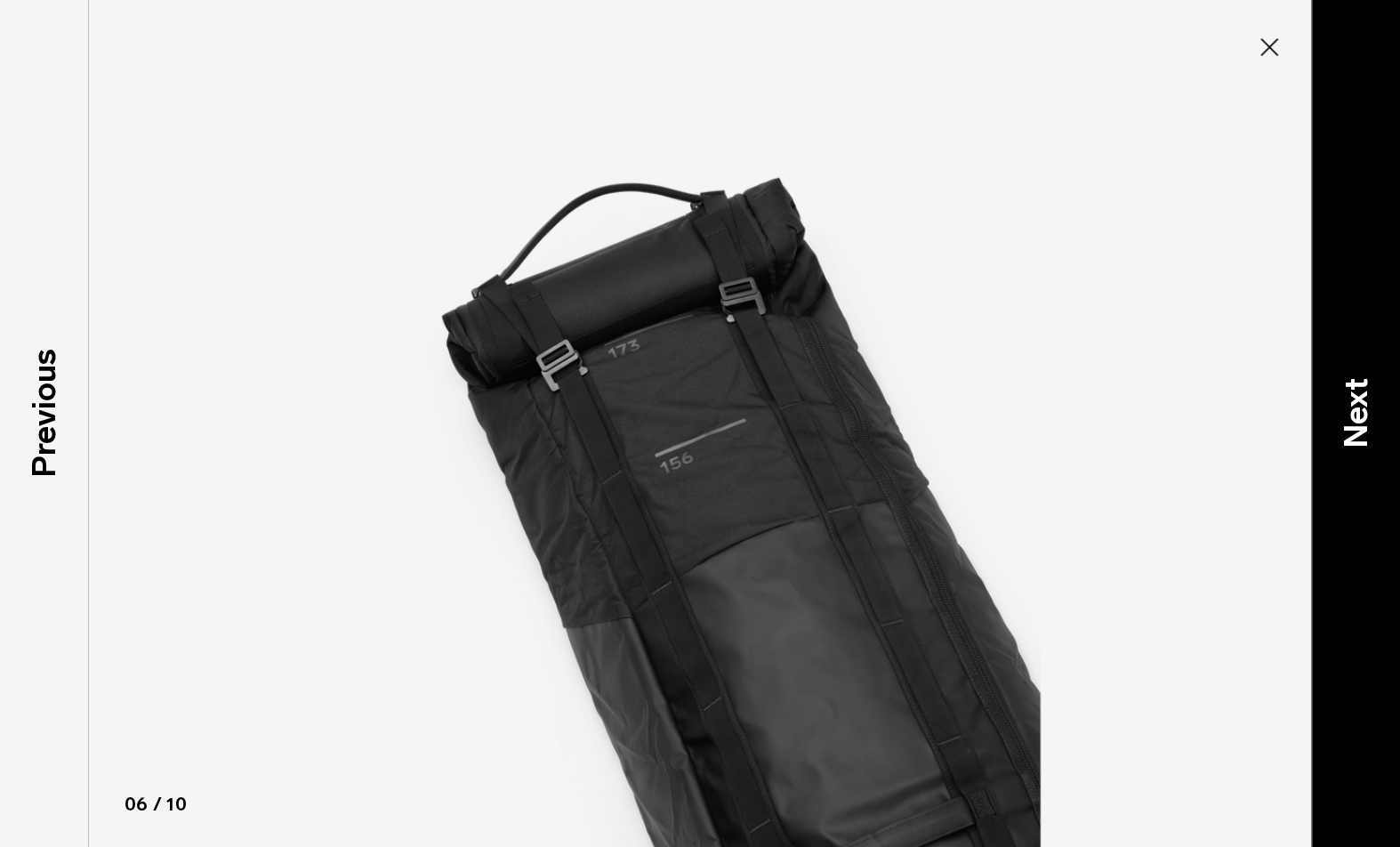
click at [1349, 409] on p "Next" at bounding box center [1356, 412] width 48 height 70
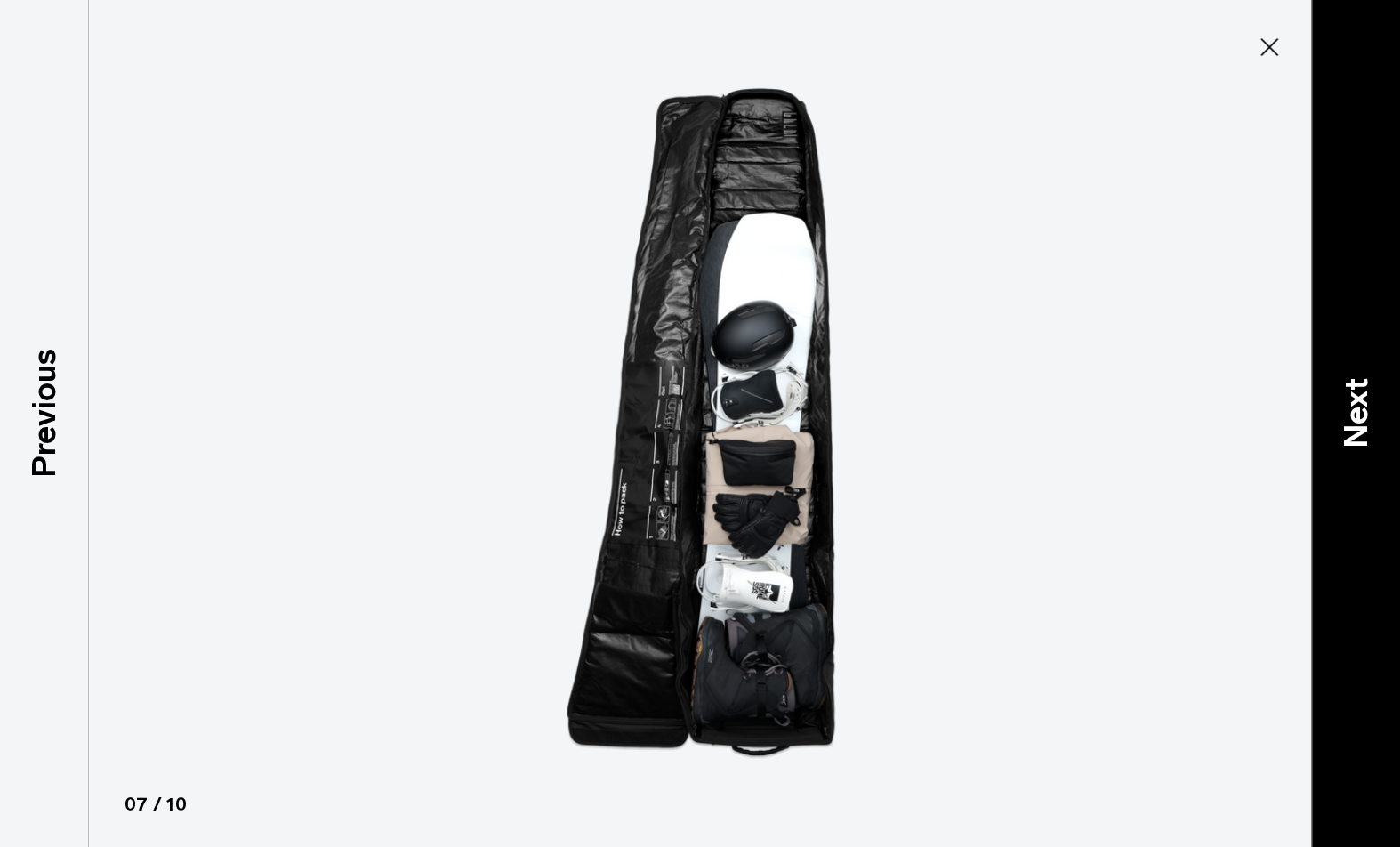
click at [1349, 409] on p "Next" at bounding box center [1356, 412] width 48 height 70
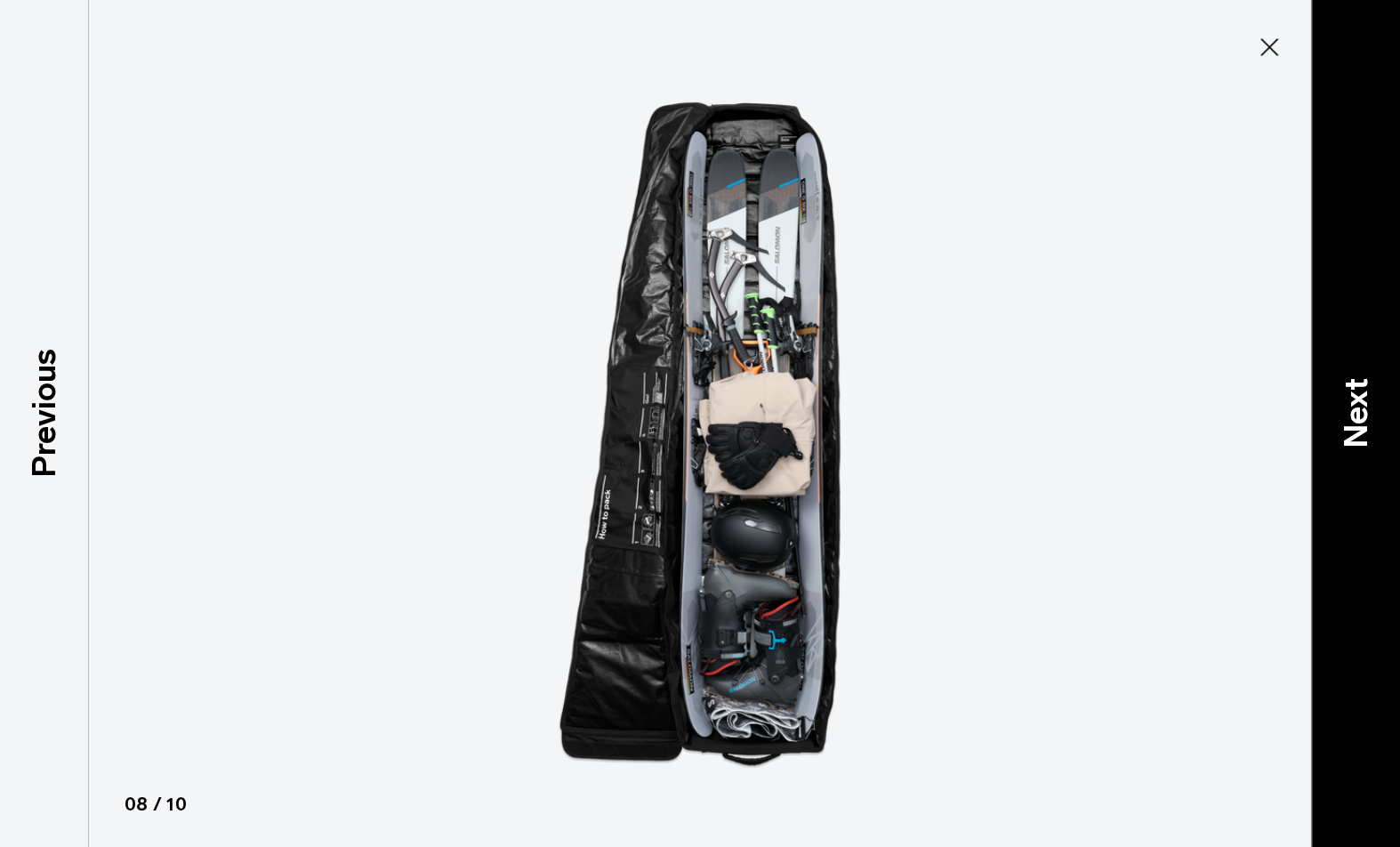
click at [1349, 409] on p "Next" at bounding box center [1356, 412] width 48 height 70
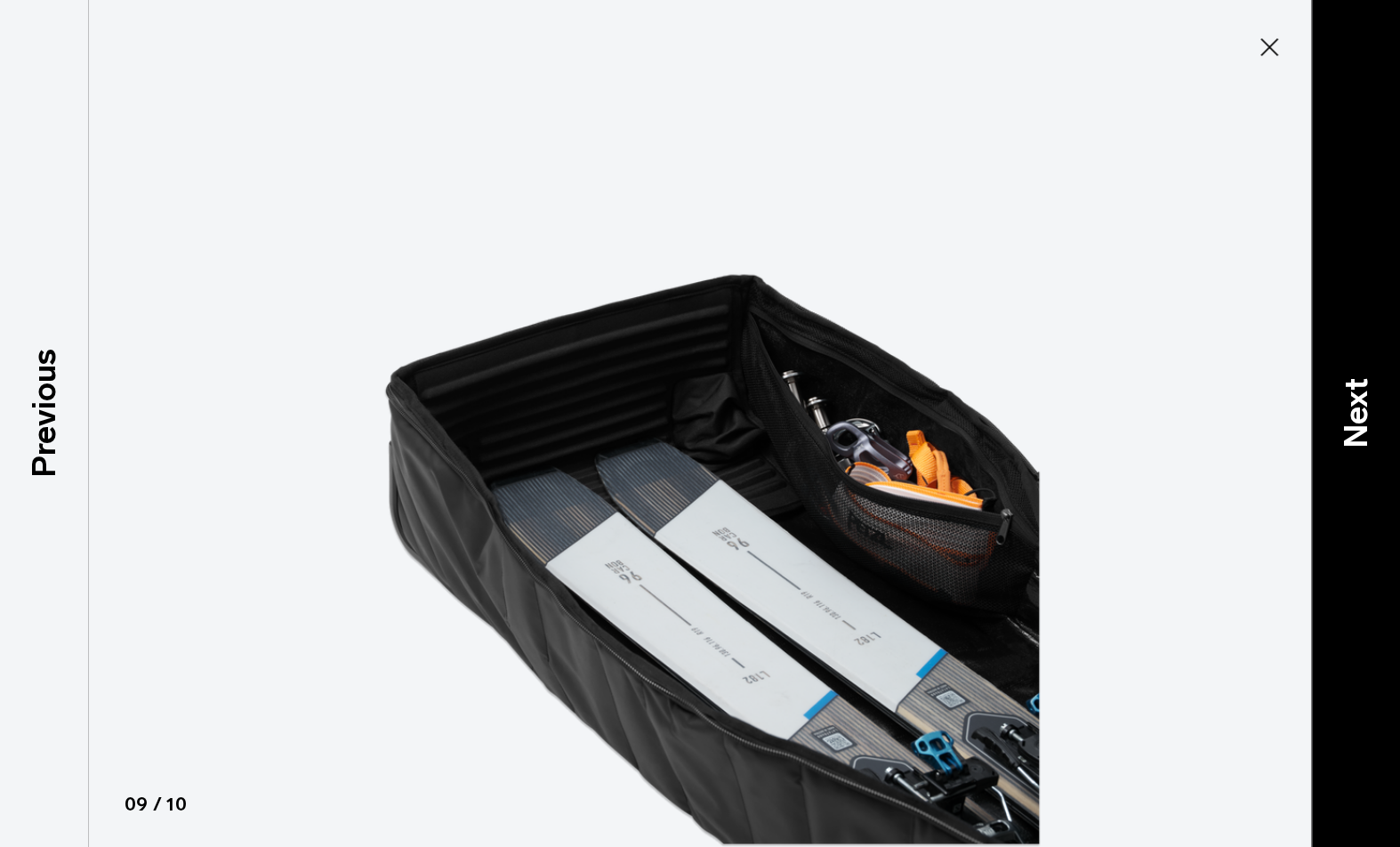
click at [1349, 409] on p "Next" at bounding box center [1356, 412] width 48 height 70
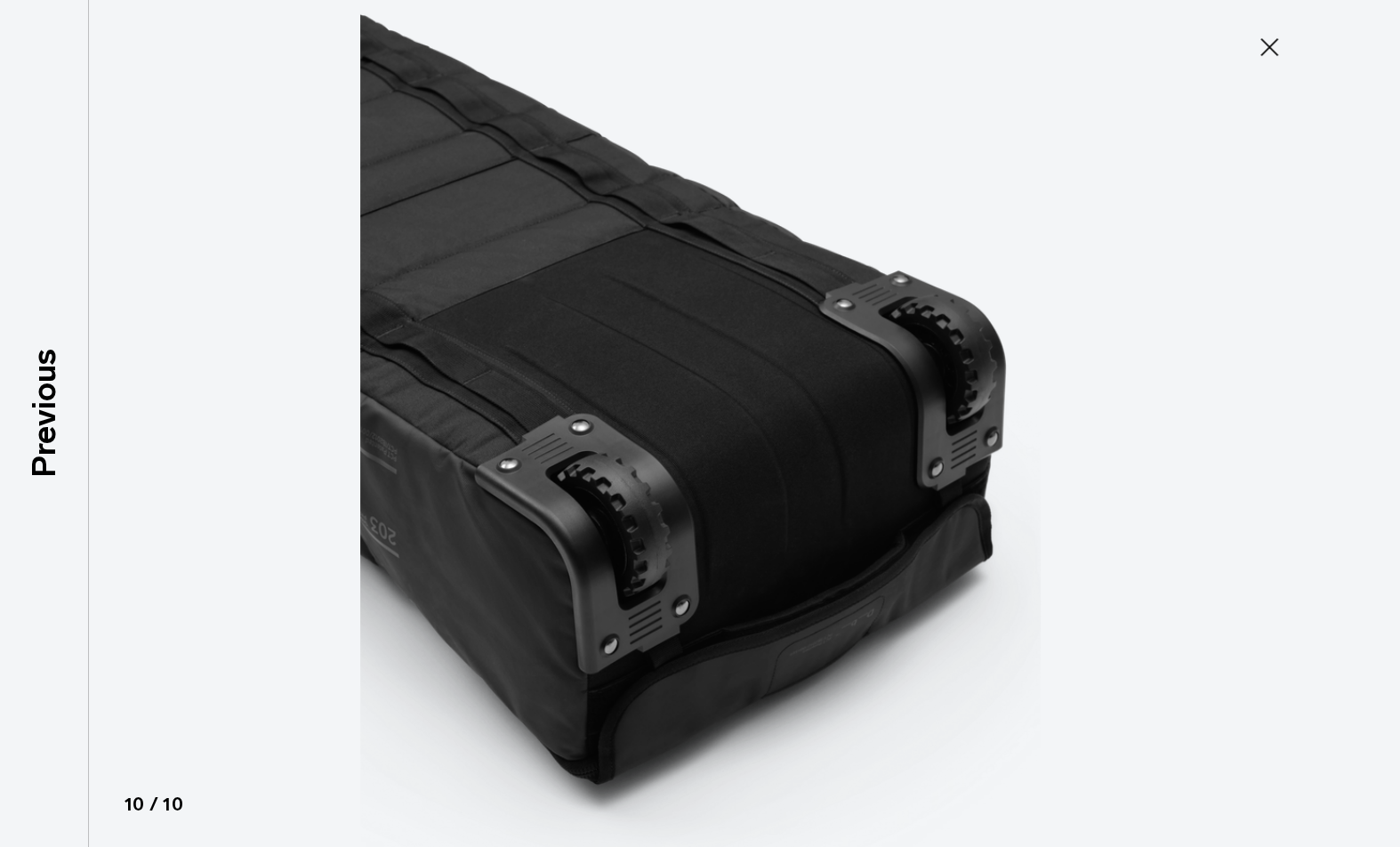
click at [1349, 409] on div at bounding box center [700, 423] width 1400 height 847
click at [1274, 48] on icon at bounding box center [1269, 47] width 29 height 29
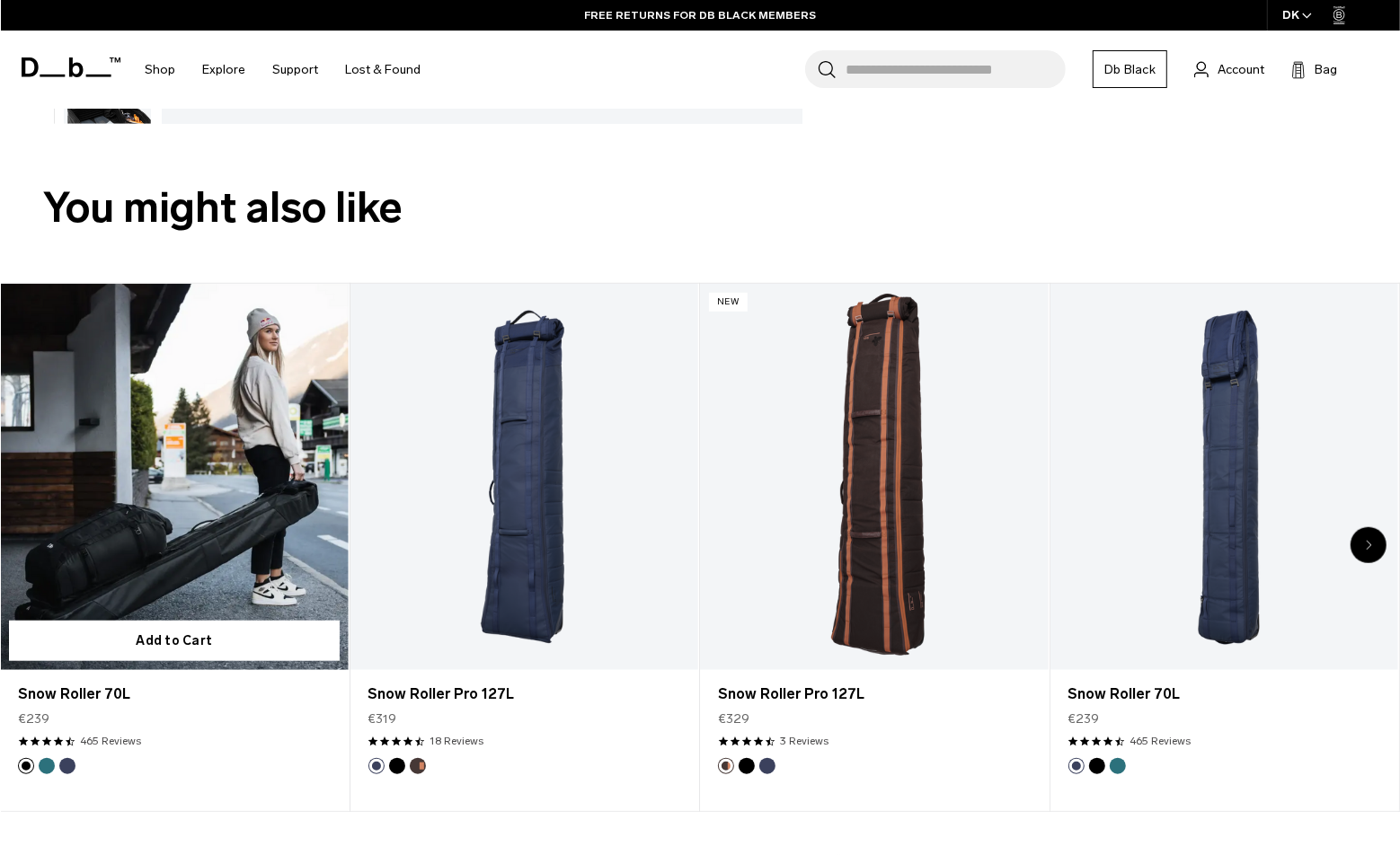
scroll to position [898, 0]
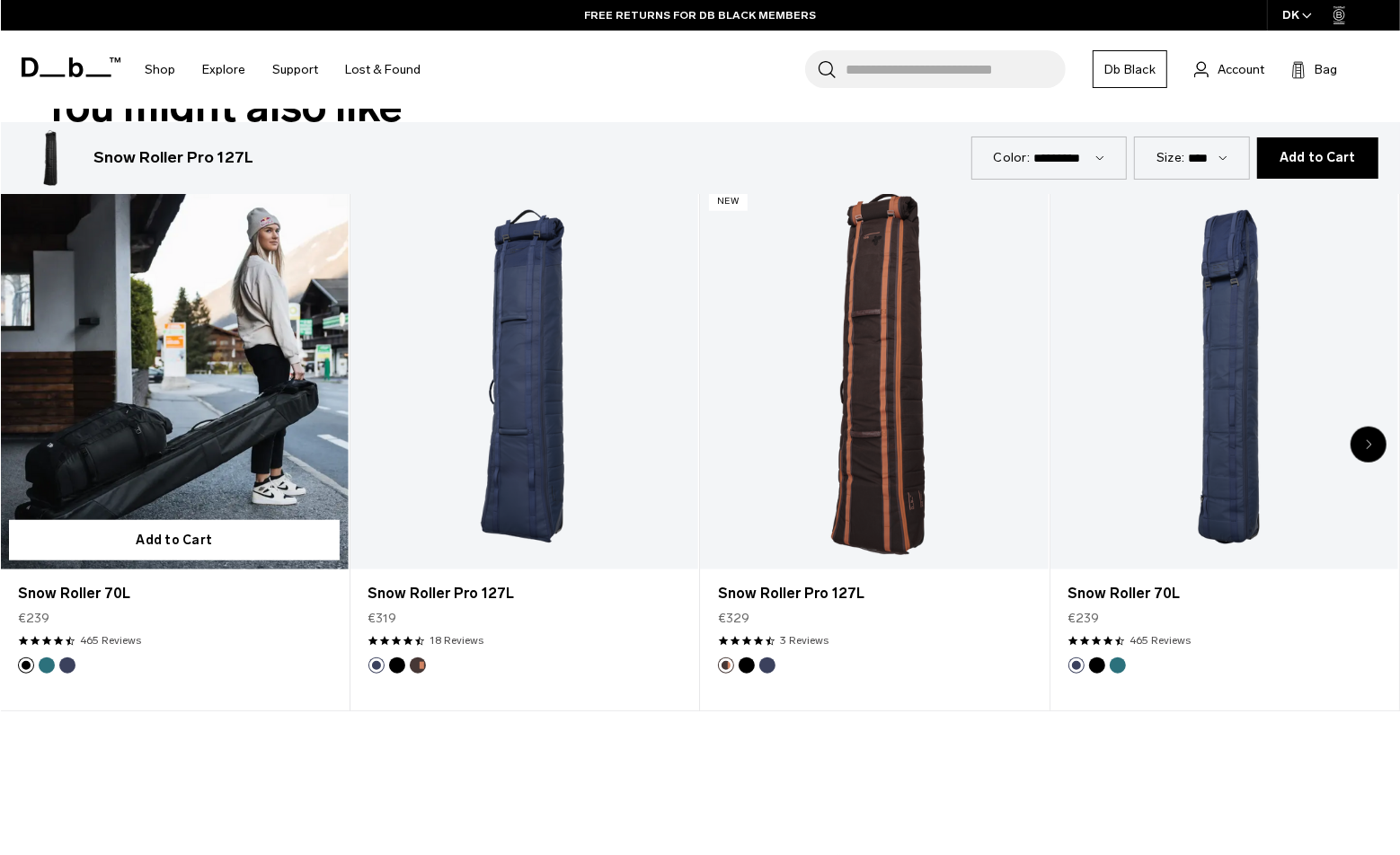
click at [195, 450] on link "Snow Roller 70L" at bounding box center [174, 377] width 349 height 387
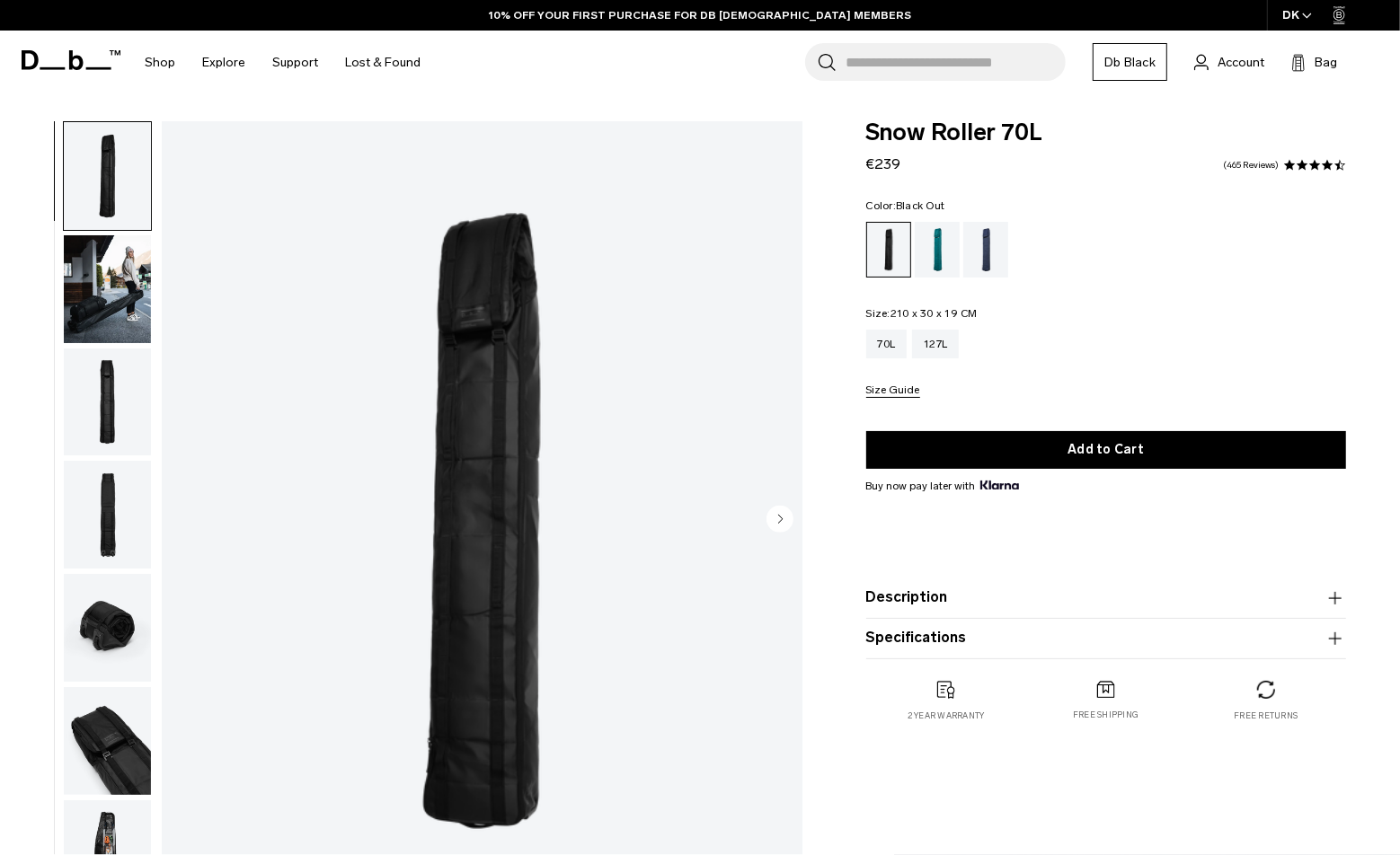
click at [869, 389] on button "Size Guide" at bounding box center [893, 391] width 54 height 14
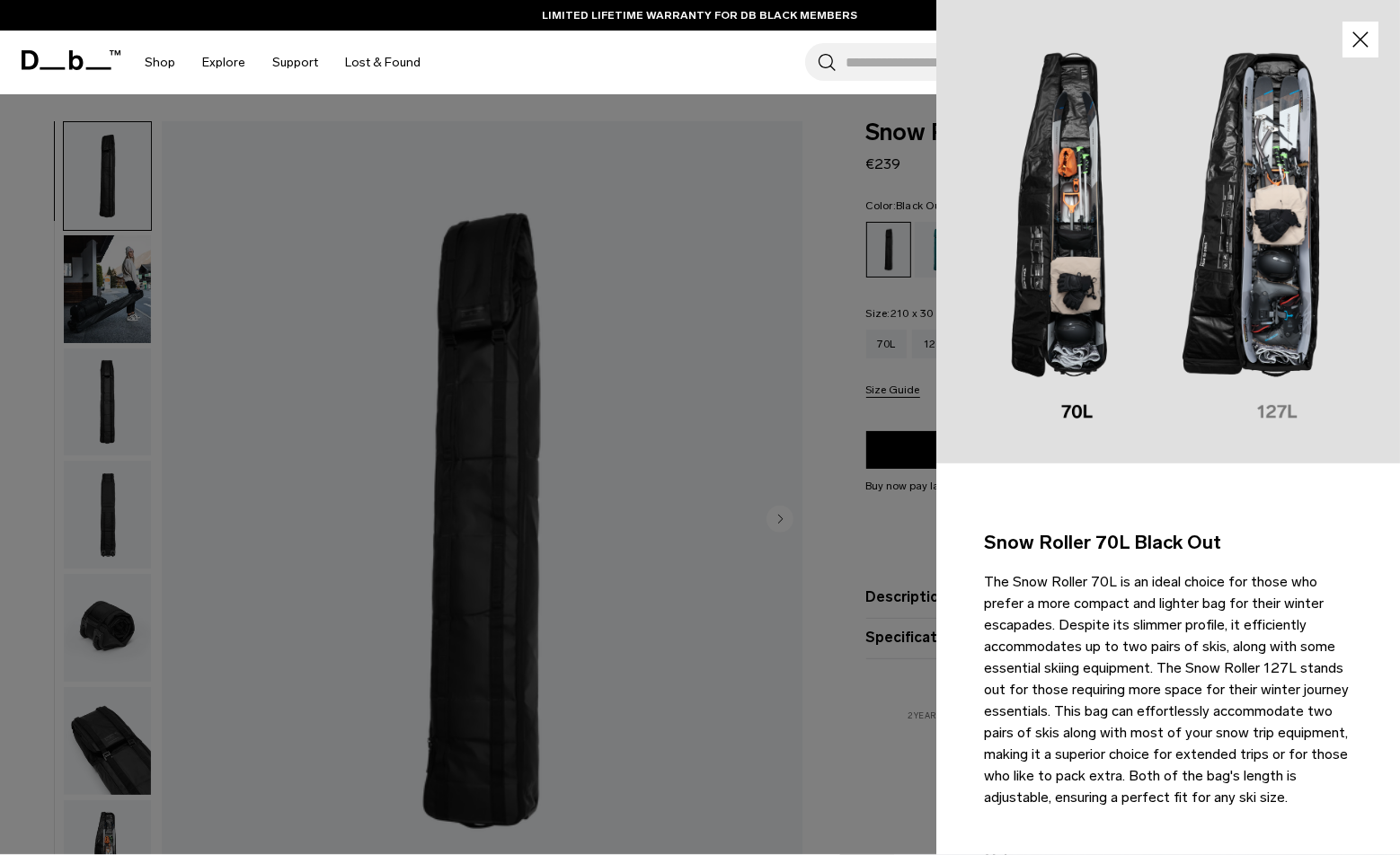
click at [1350, 34] on icon "button" at bounding box center [1361, 40] width 26 height 26
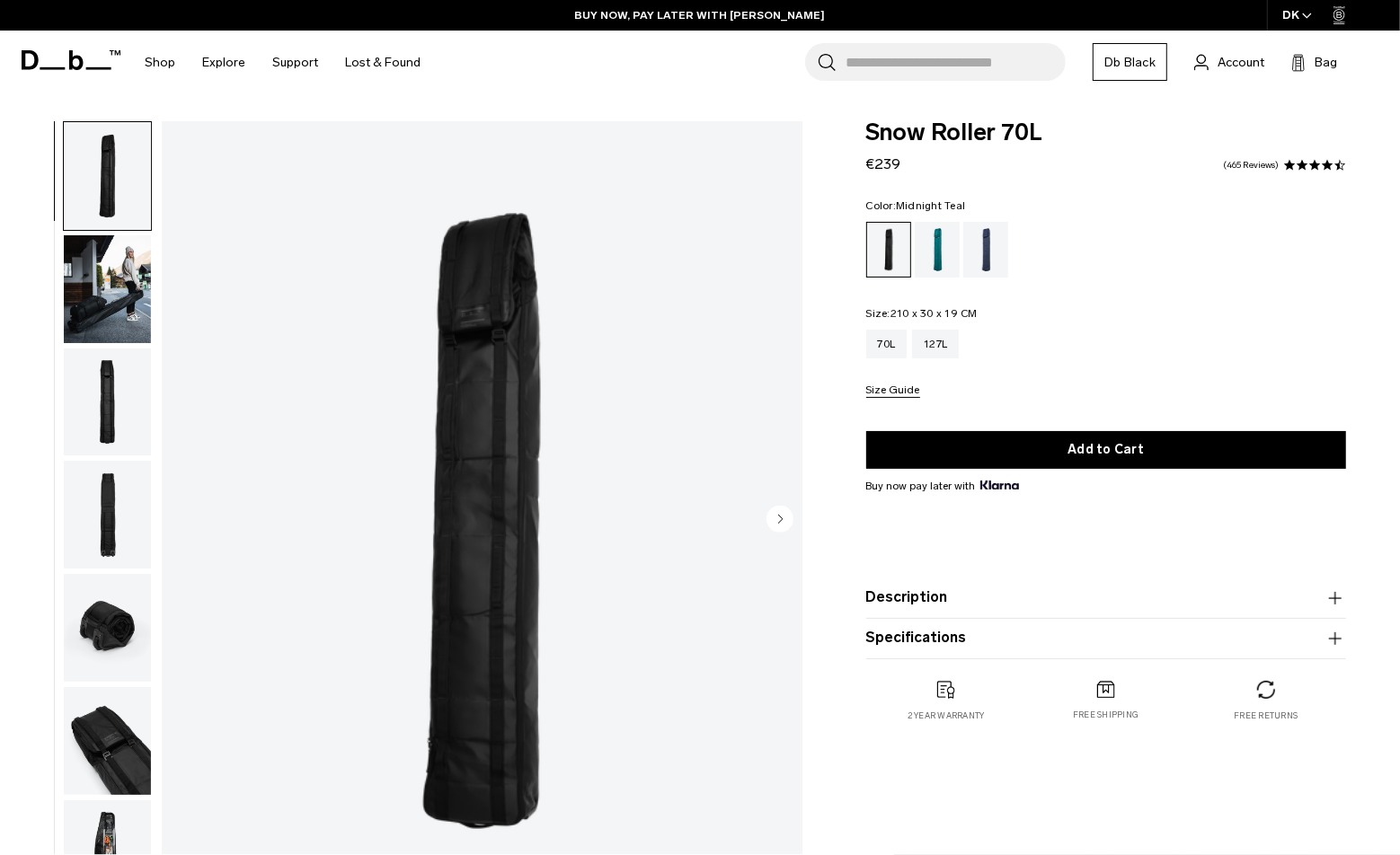
click at [950, 248] on div "Midnight Teal" at bounding box center [937, 249] width 46 height 55
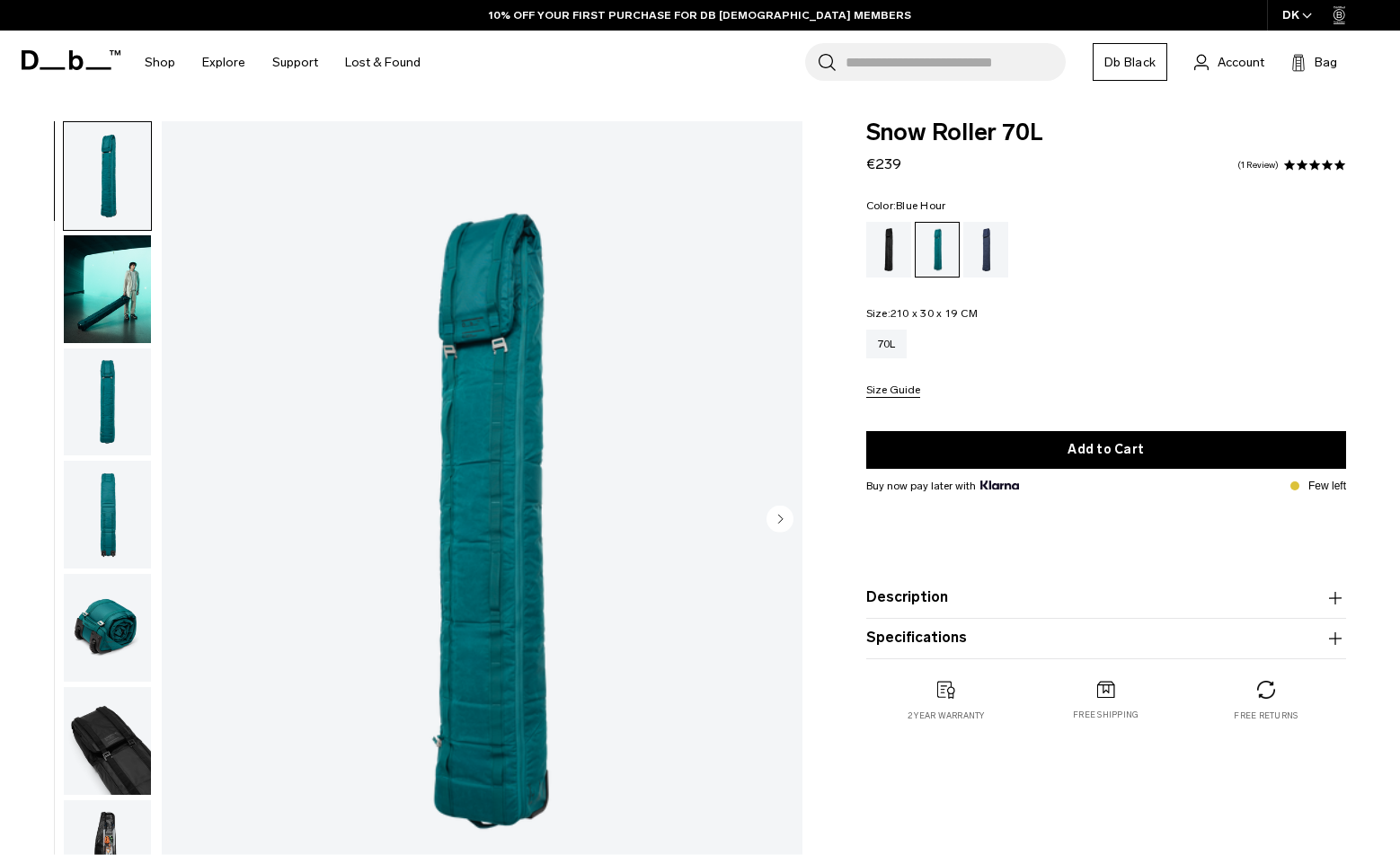
click at [986, 250] on div "Blue Hour" at bounding box center [985, 249] width 46 height 55
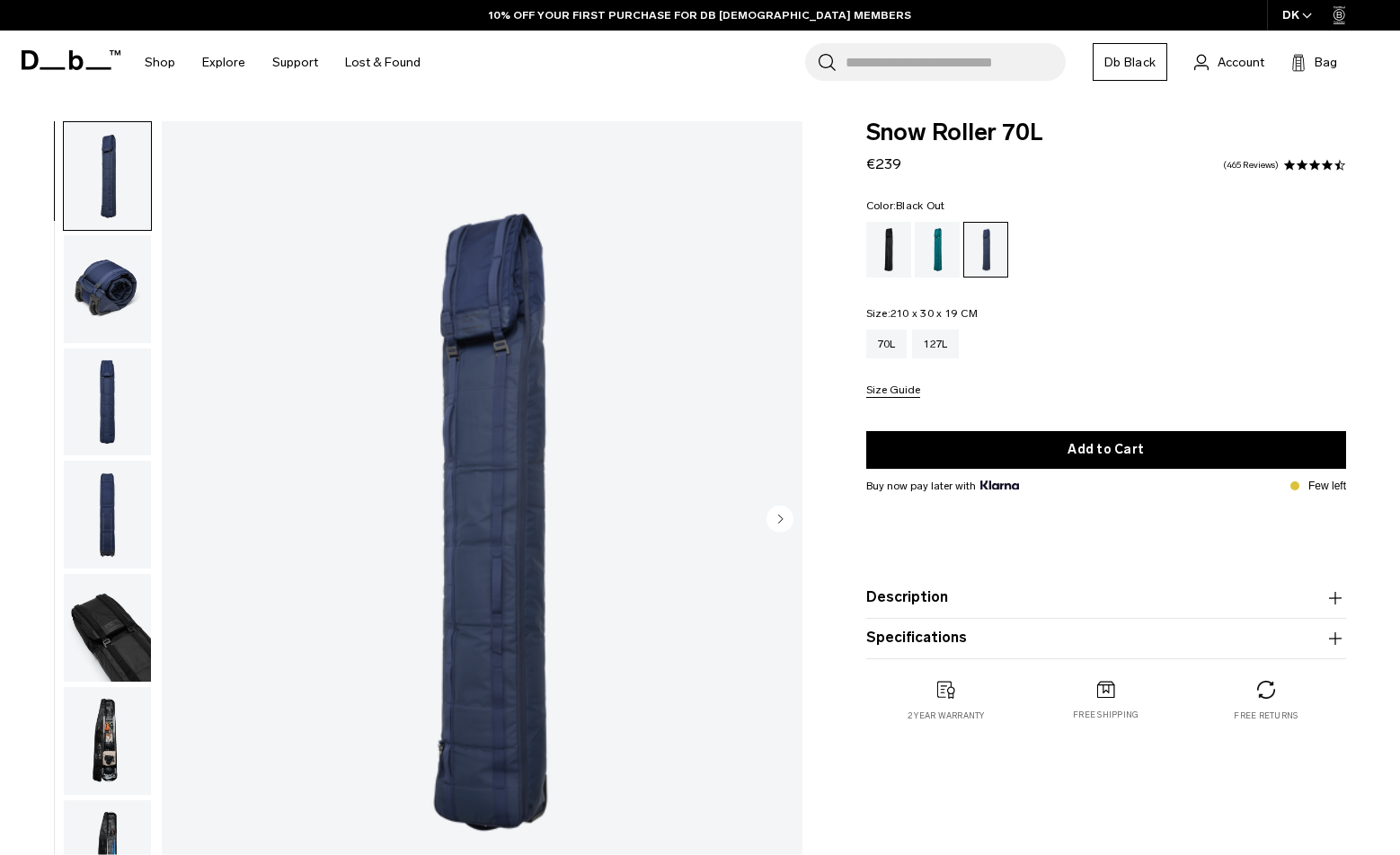
click at [891, 243] on div "Black Out" at bounding box center [888, 249] width 46 height 55
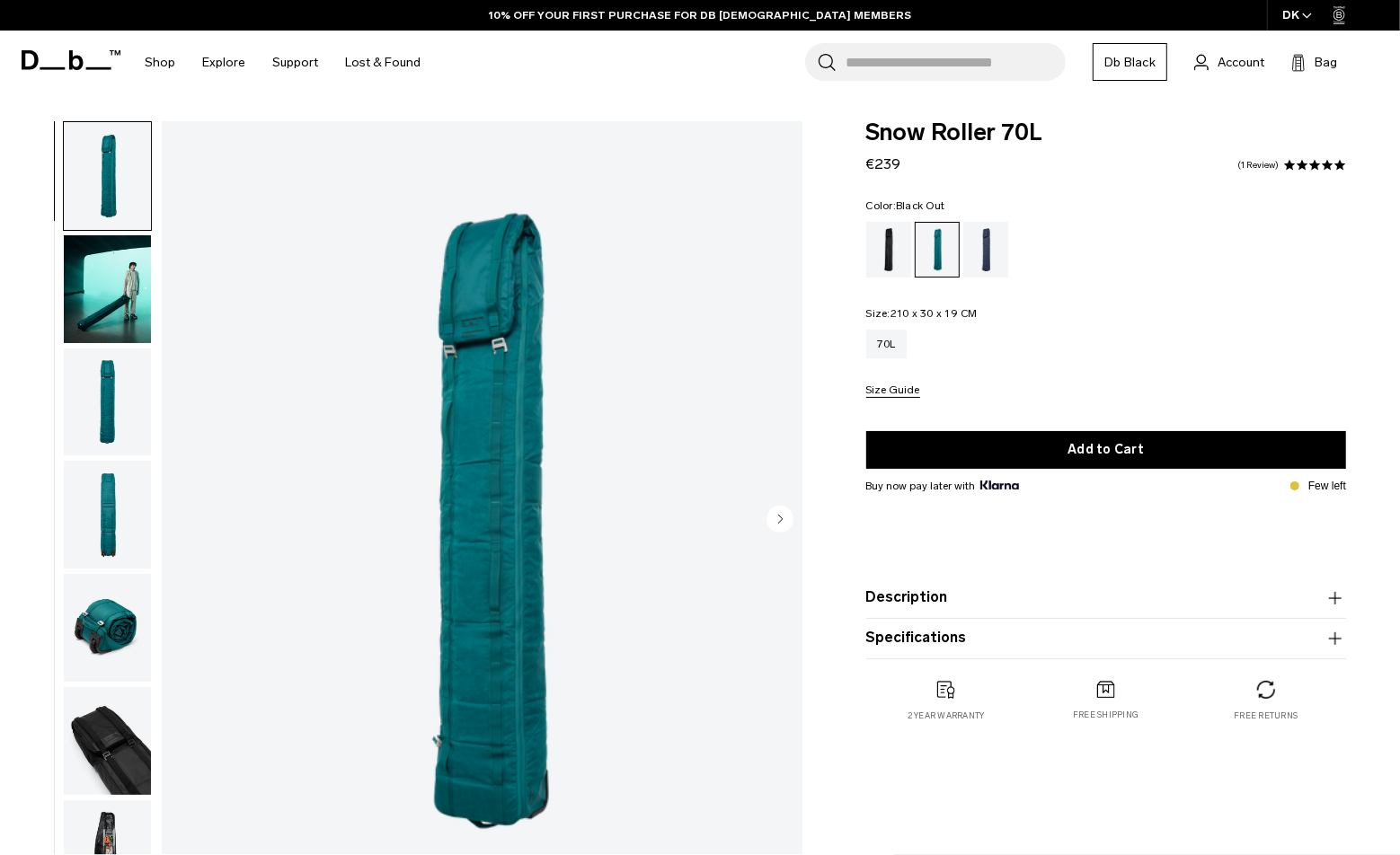
click at [880, 249] on div "Black Out" at bounding box center [888, 249] width 46 height 55
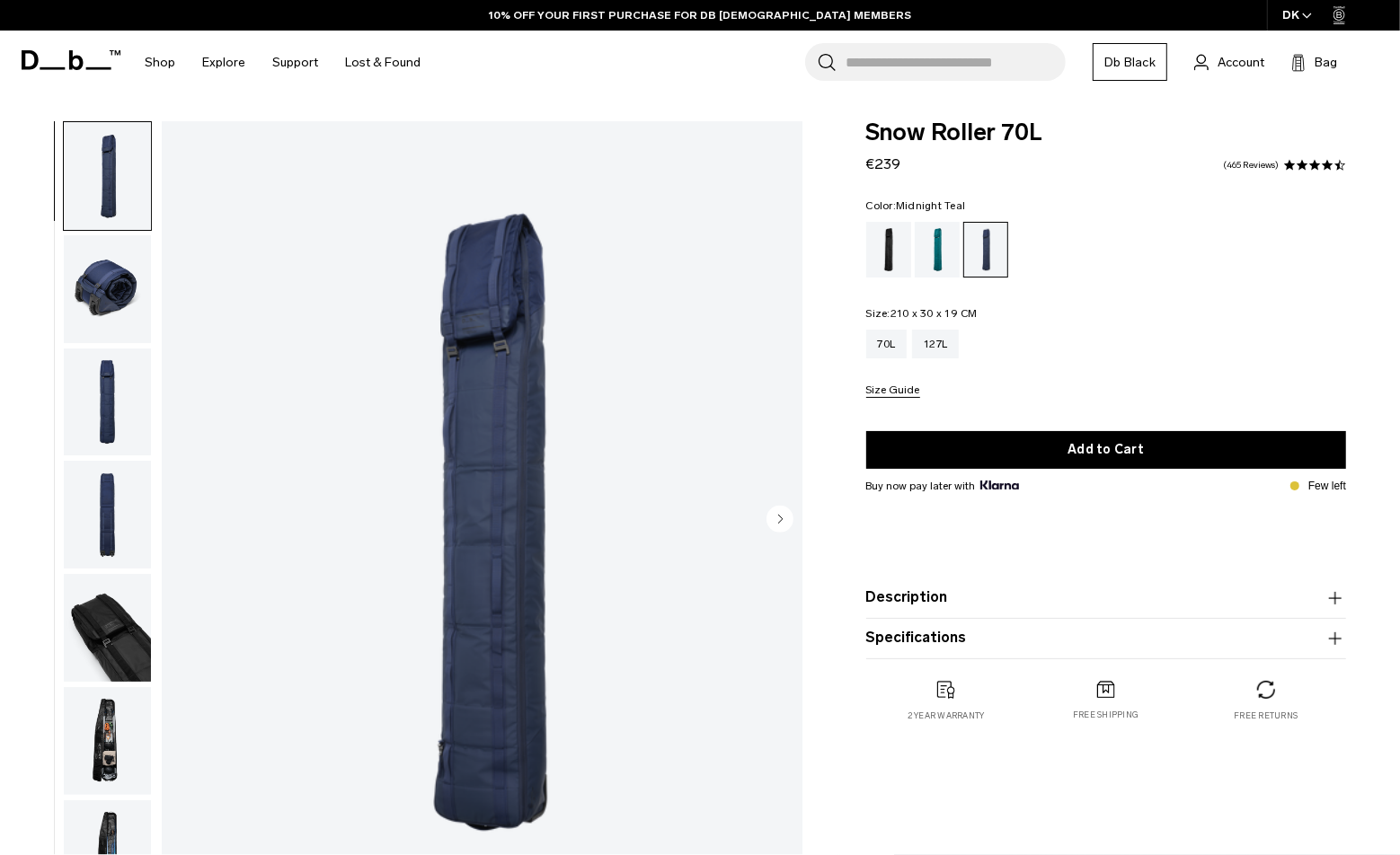
click at [933, 256] on div "Midnight Teal" at bounding box center [937, 249] width 46 height 55
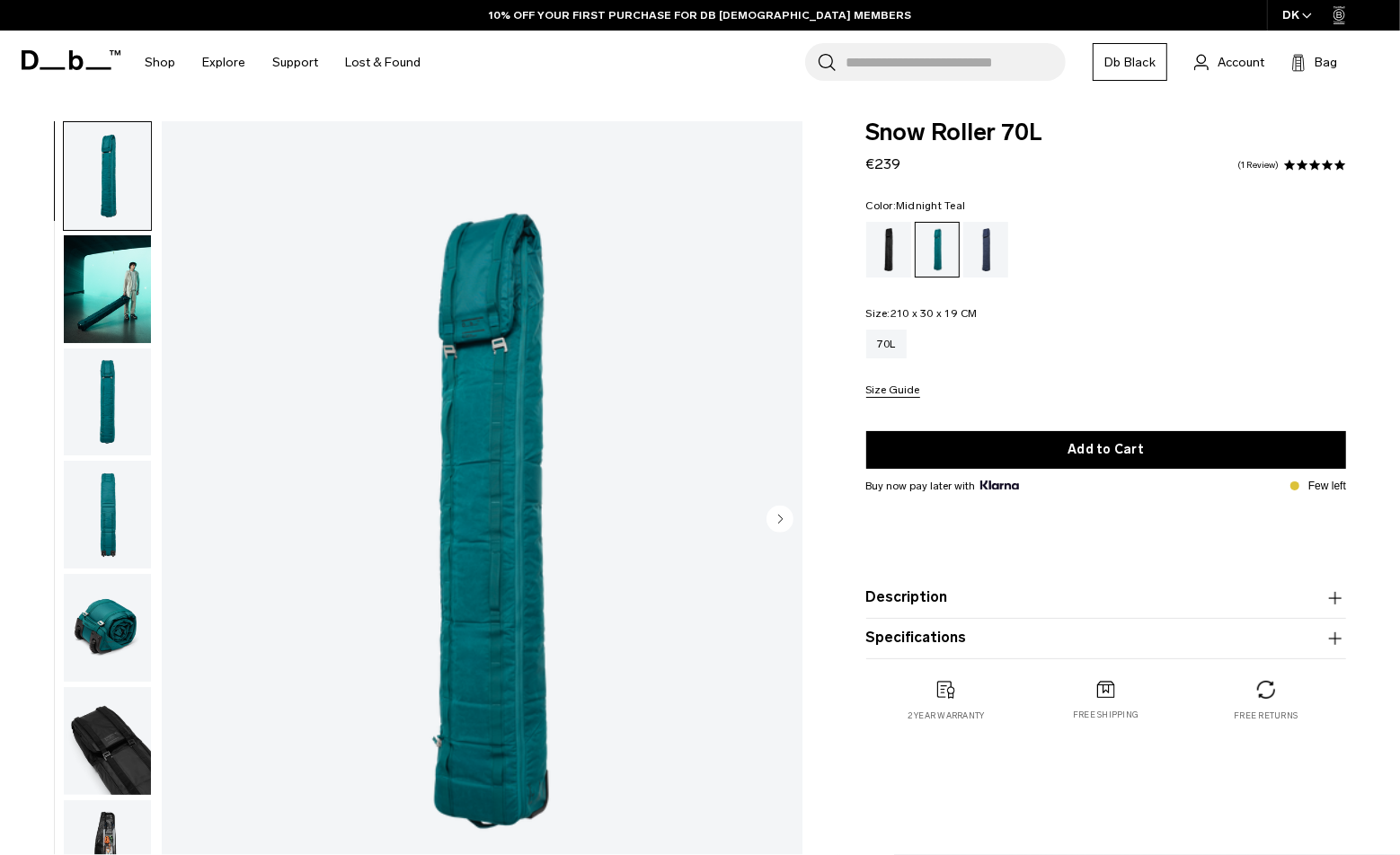
click at [901, 388] on button "Size Guide" at bounding box center [893, 391] width 54 height 14
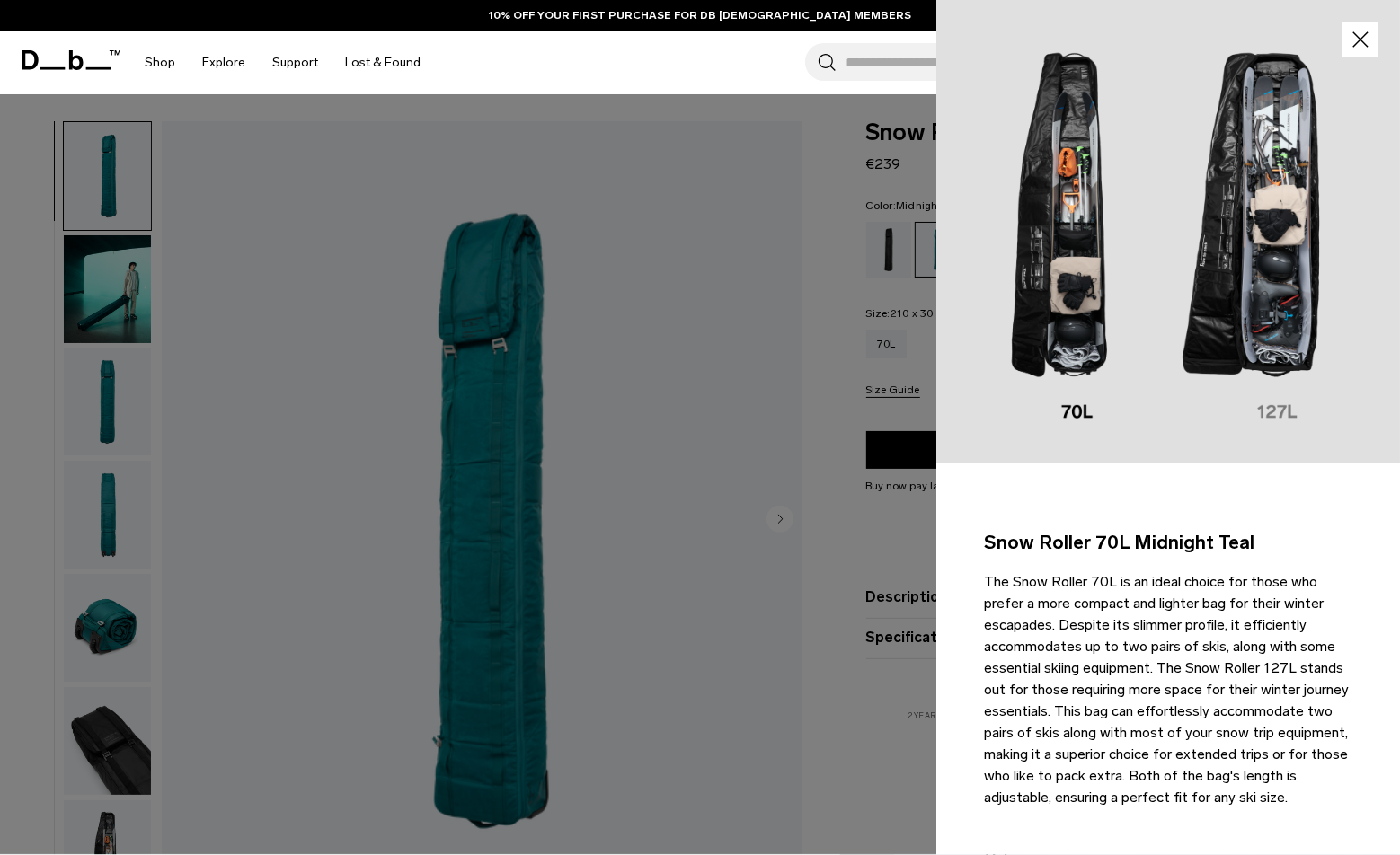
click at [756, 444] on div at bounding box center [700, 427] width 1400 height 855
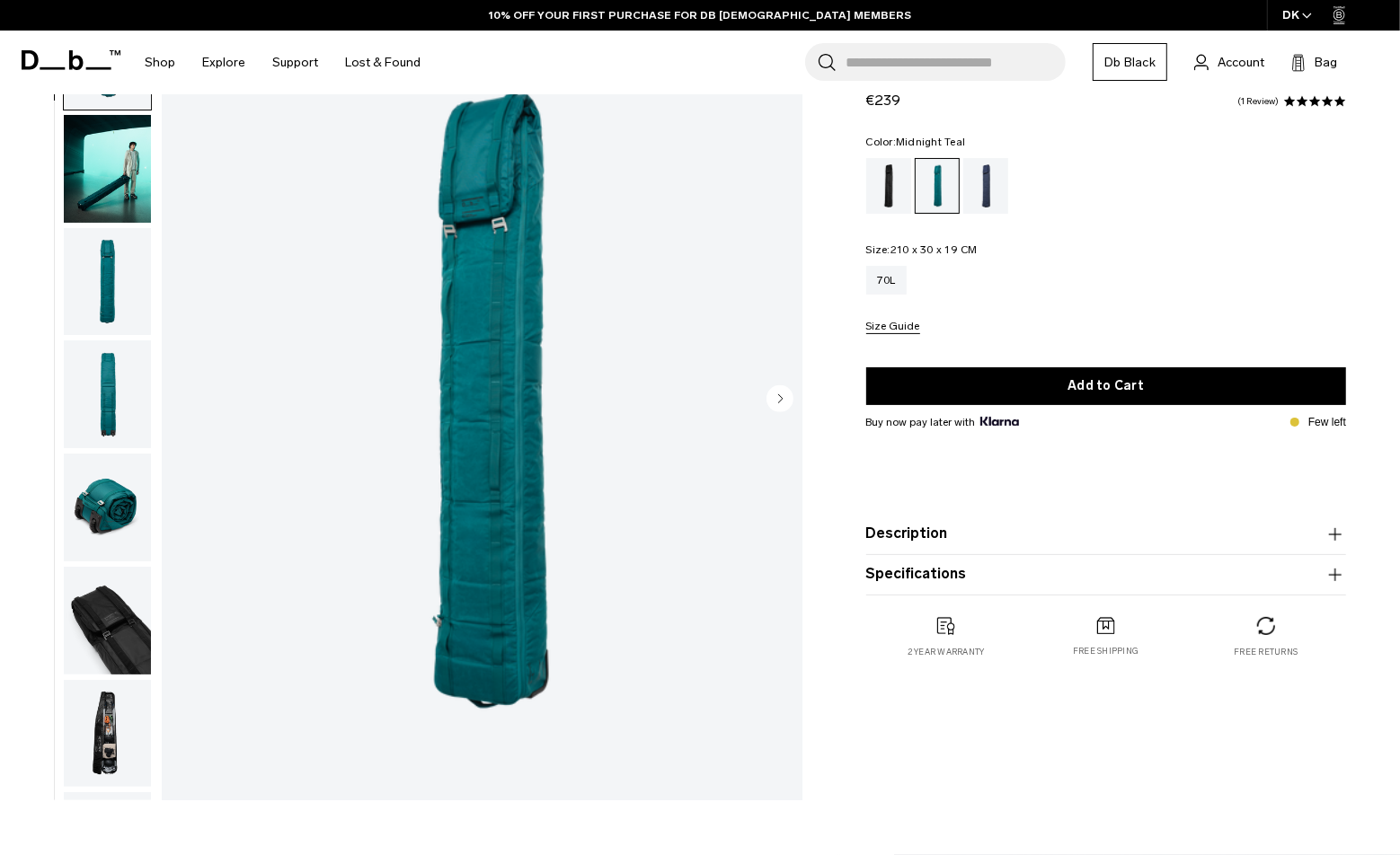
scroll to position [270, 0]
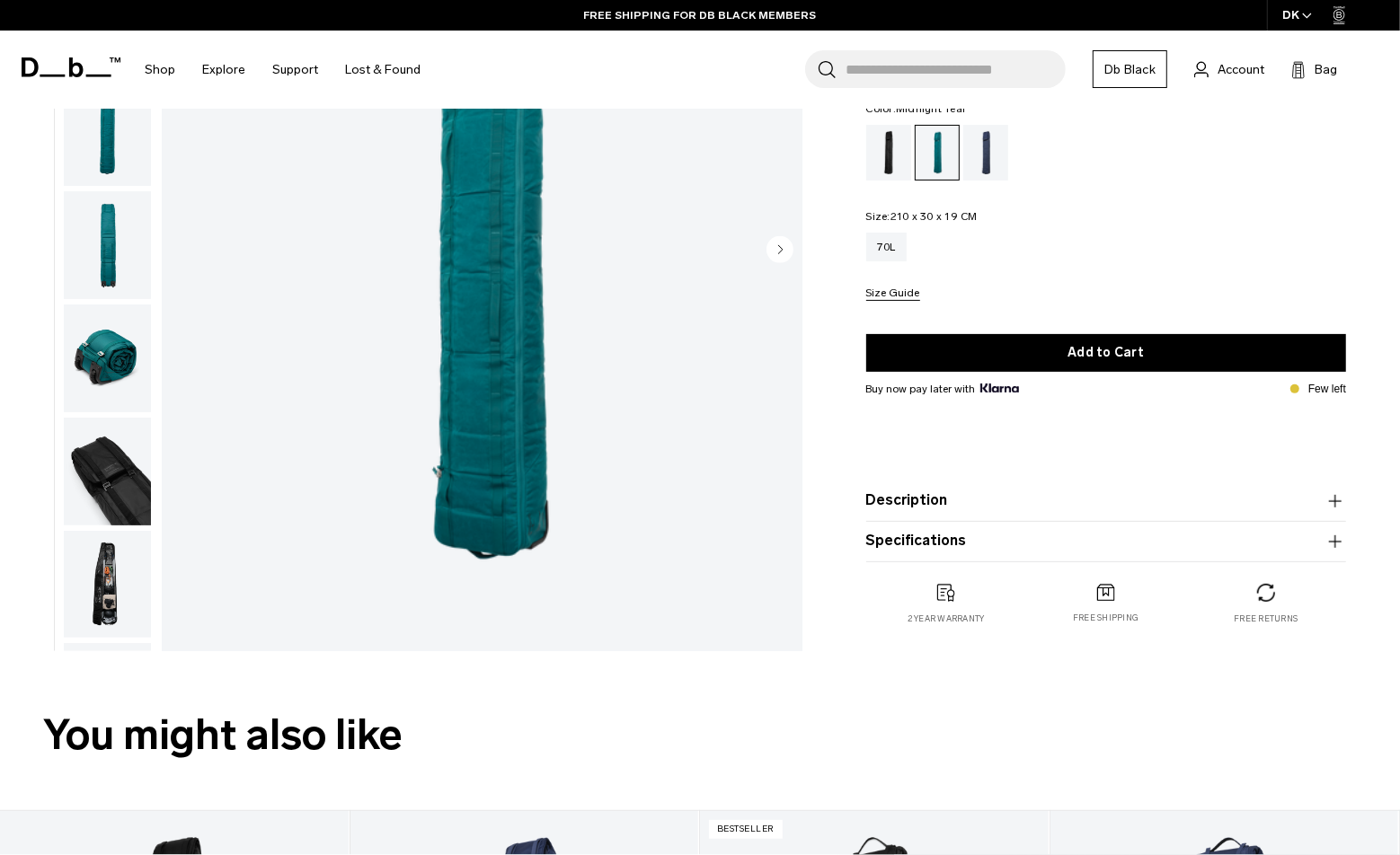
click at [1339, 498] on icon "button" at bounding box center [1336, 501] width 21 height 21
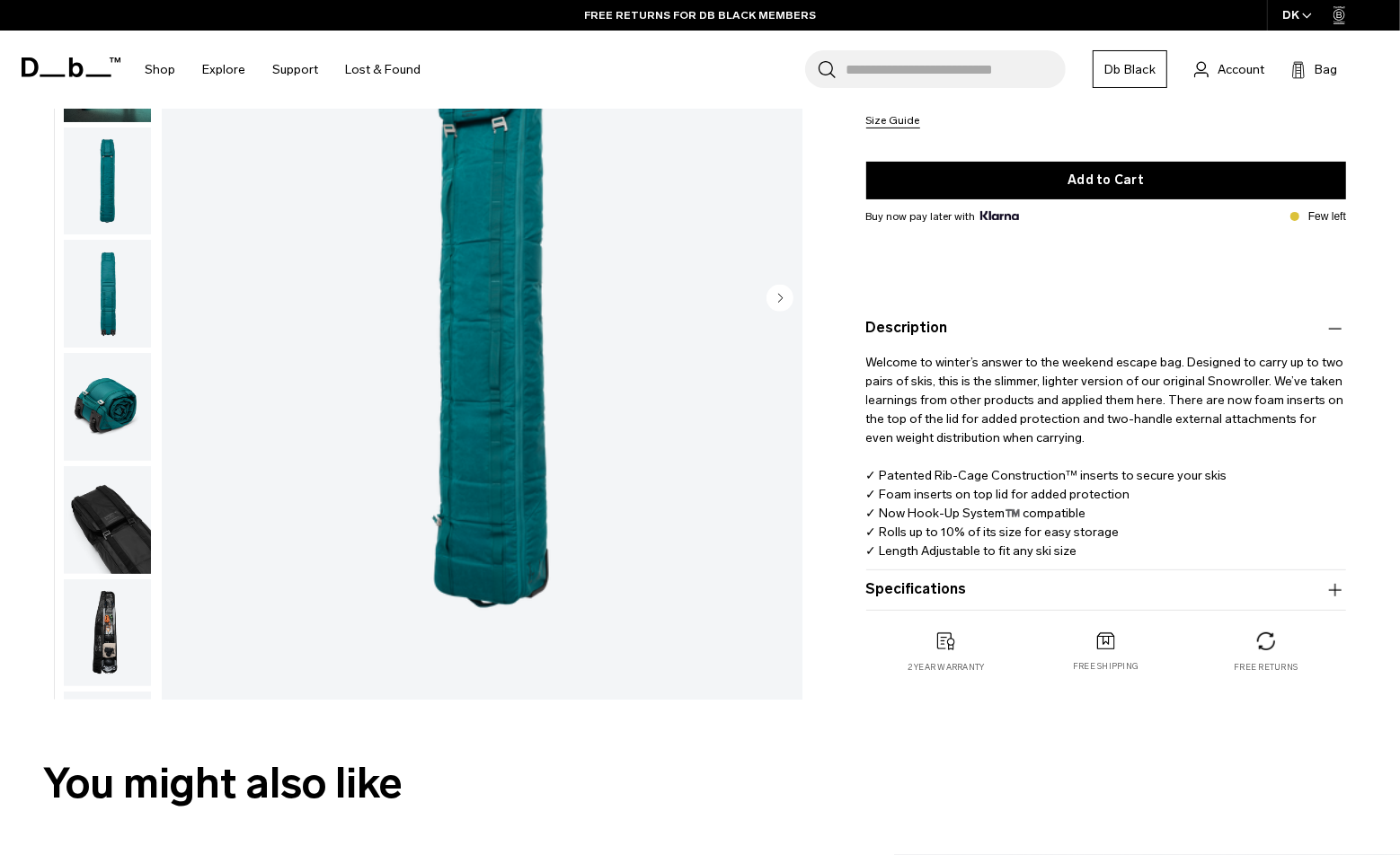
click at [1335, 586] on icon "button" at bounding box center [1336, 590] width 21 height 21
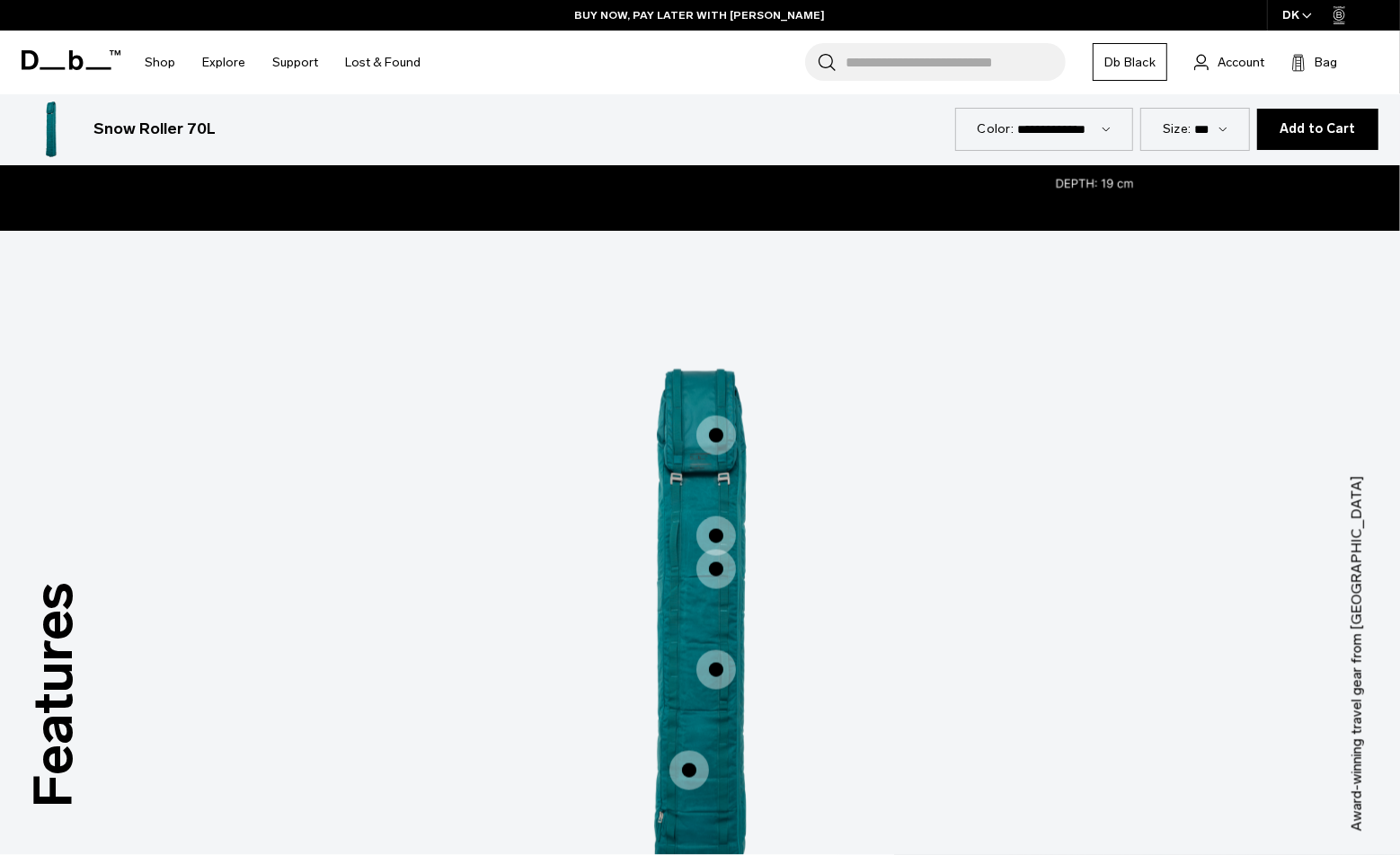
scroll to position [2156, 0]
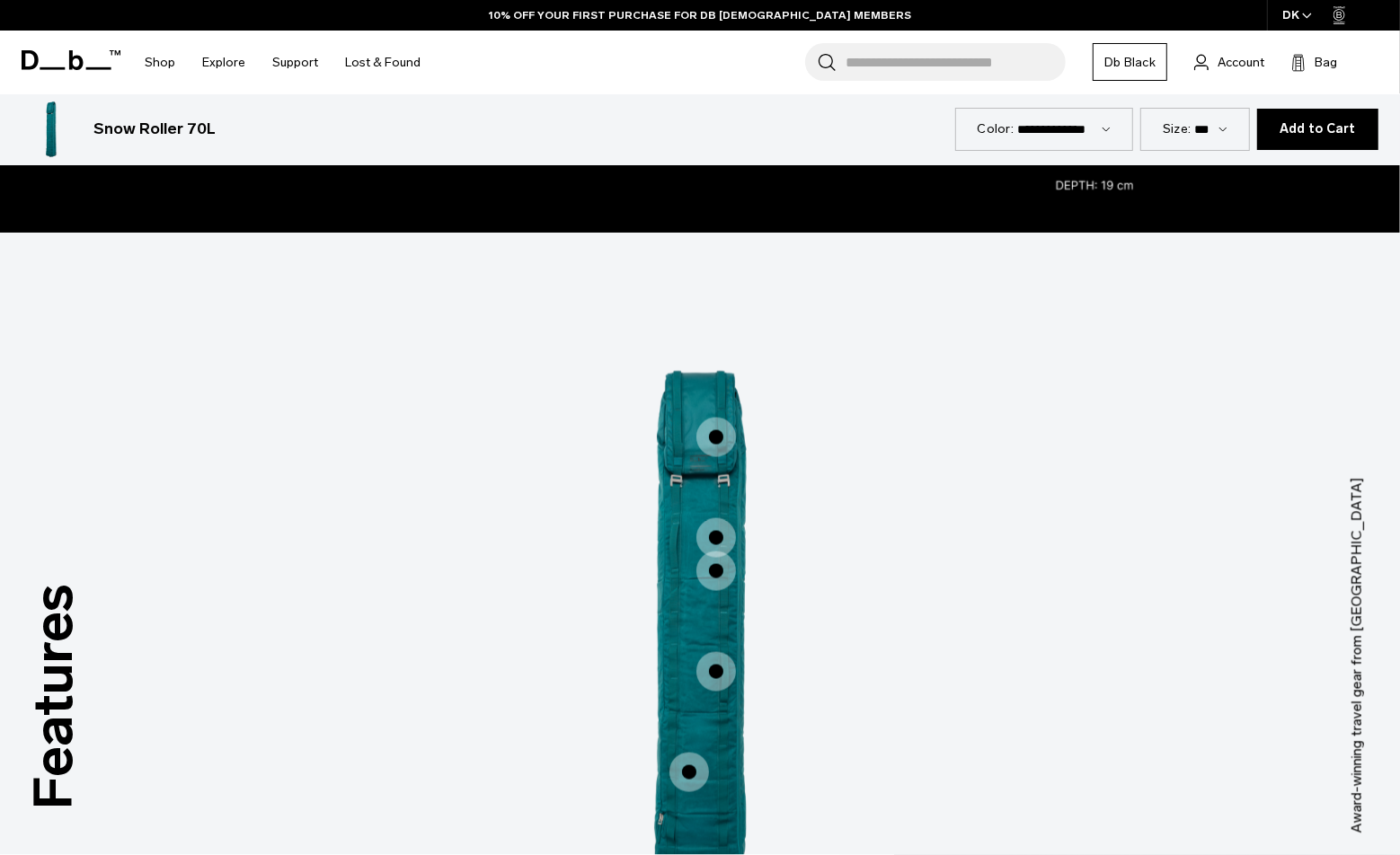
click at [719, 432] on span "1 / 3" at bounding box center [716, 437] width 40 height 40
click at [717, 438] on span "1 / 3" at bounding box center [716, 437] width 40 height 40
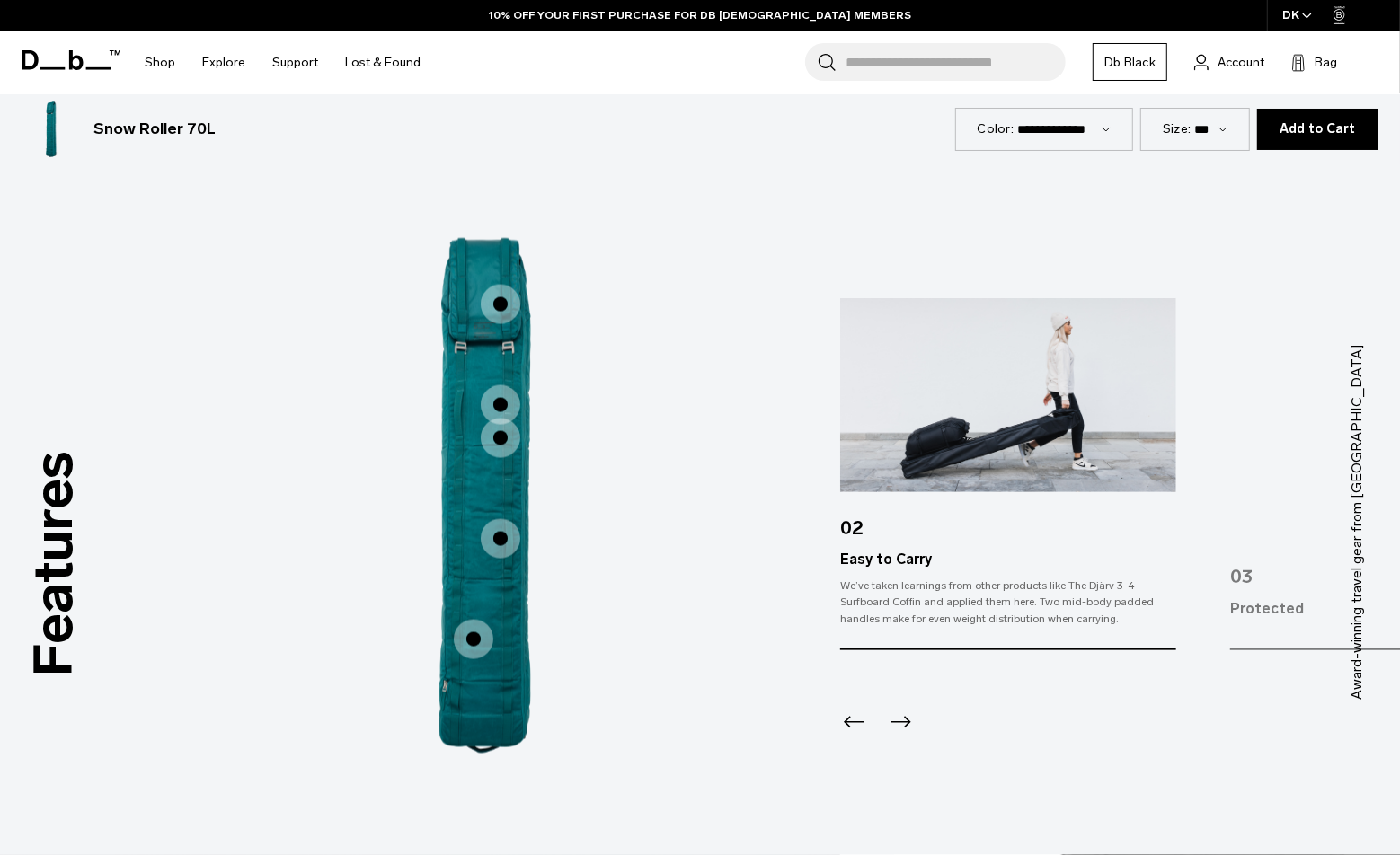
scroll to position [2335, 0]
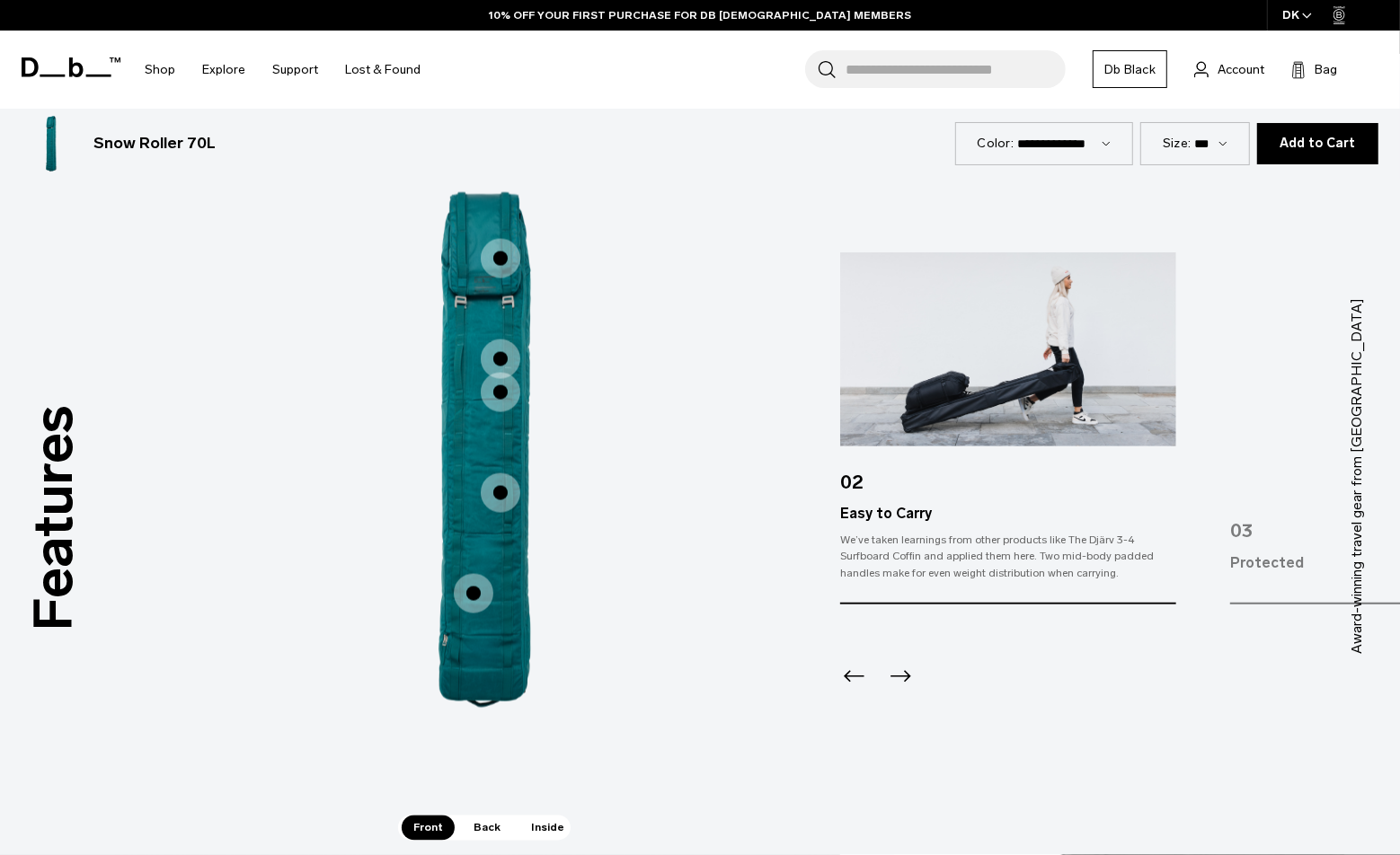
click at [502, 351] on span "1 / 3" at bounding box center [500, 359] width 40 height 40
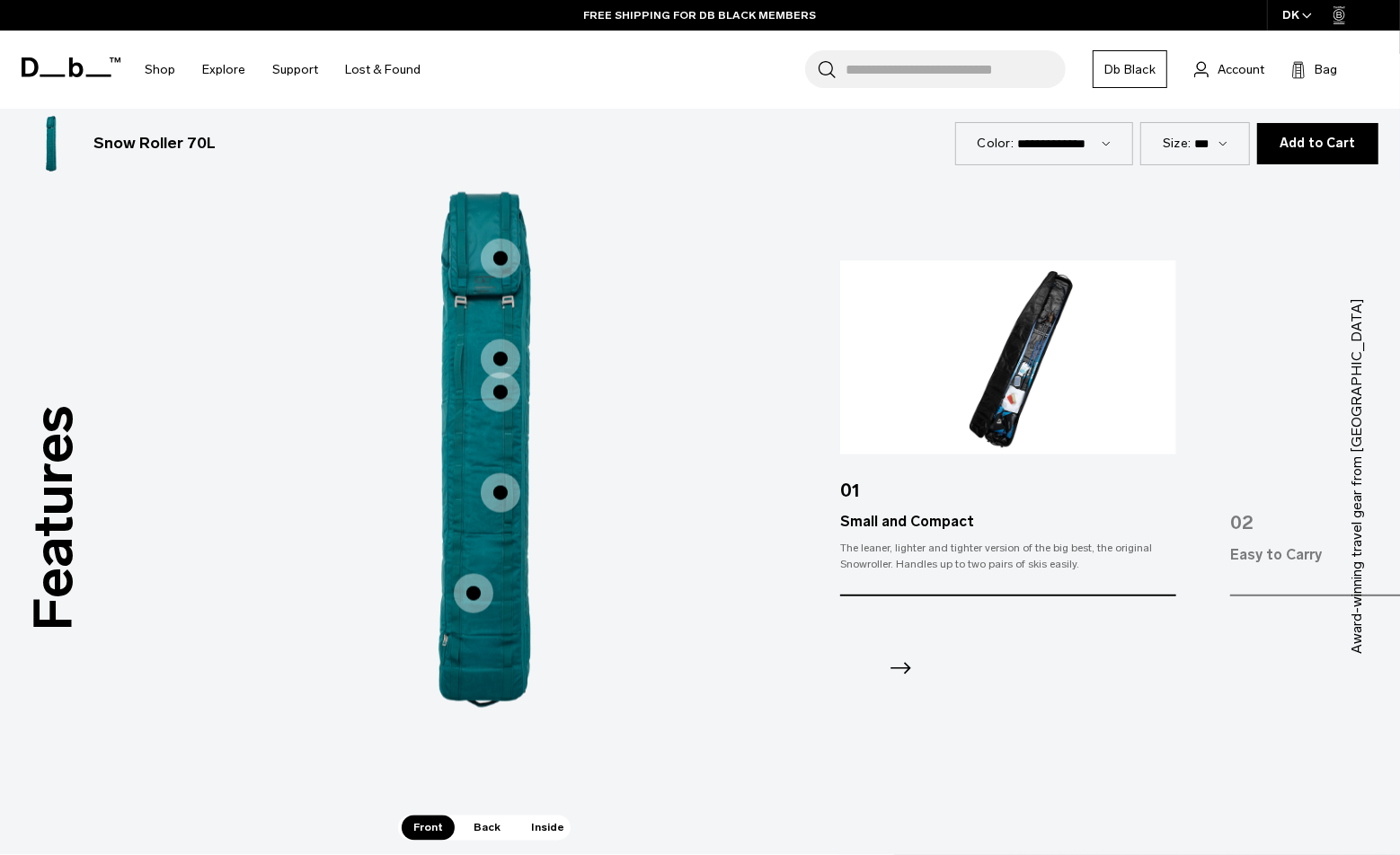
click at [496, 391] on span "1 / 3" at bounding box center [500, 392] width 40 height 40
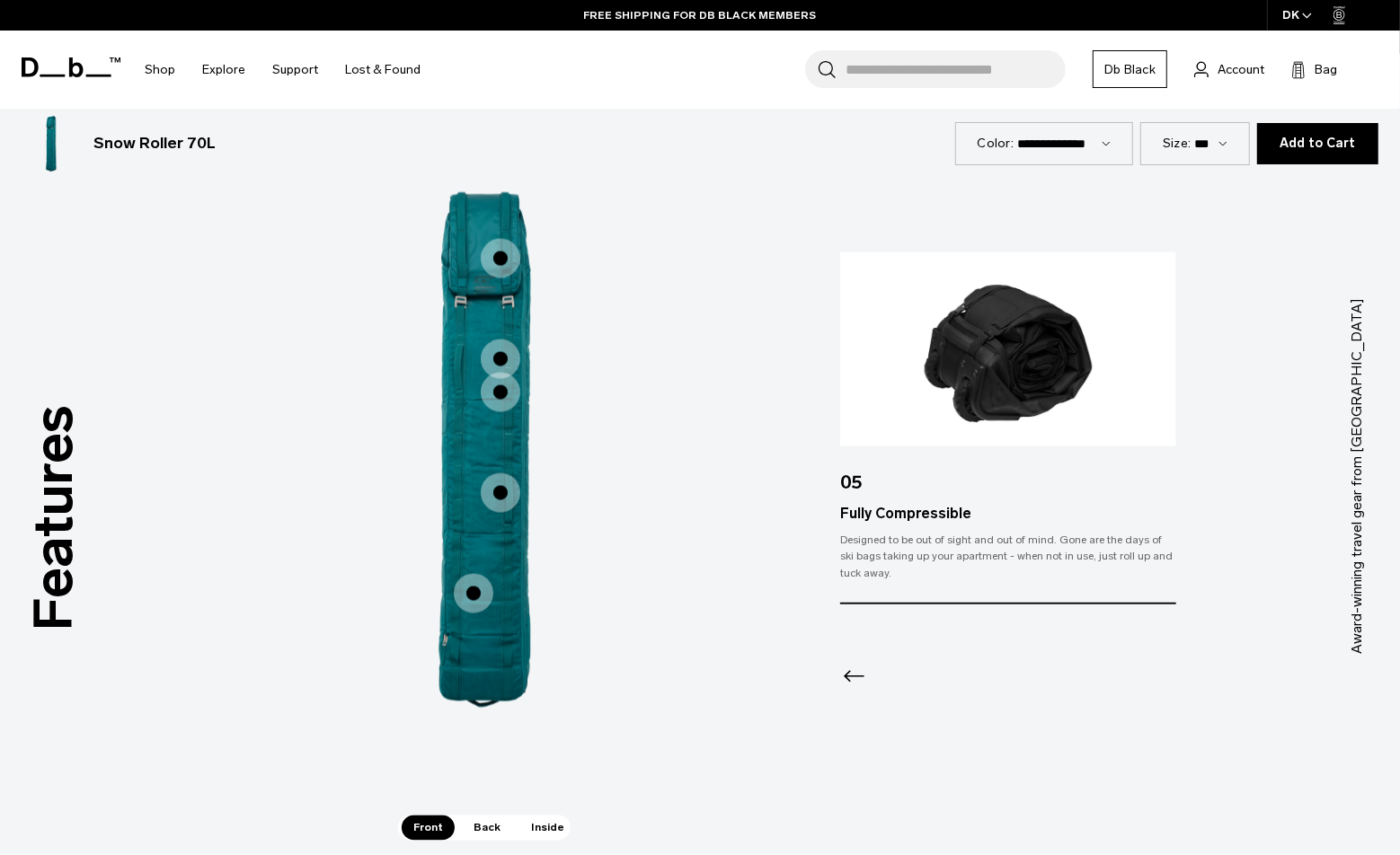
click at [504, 488] on span "1 / 3" at bounding box center [500, 493] width 40 height 40
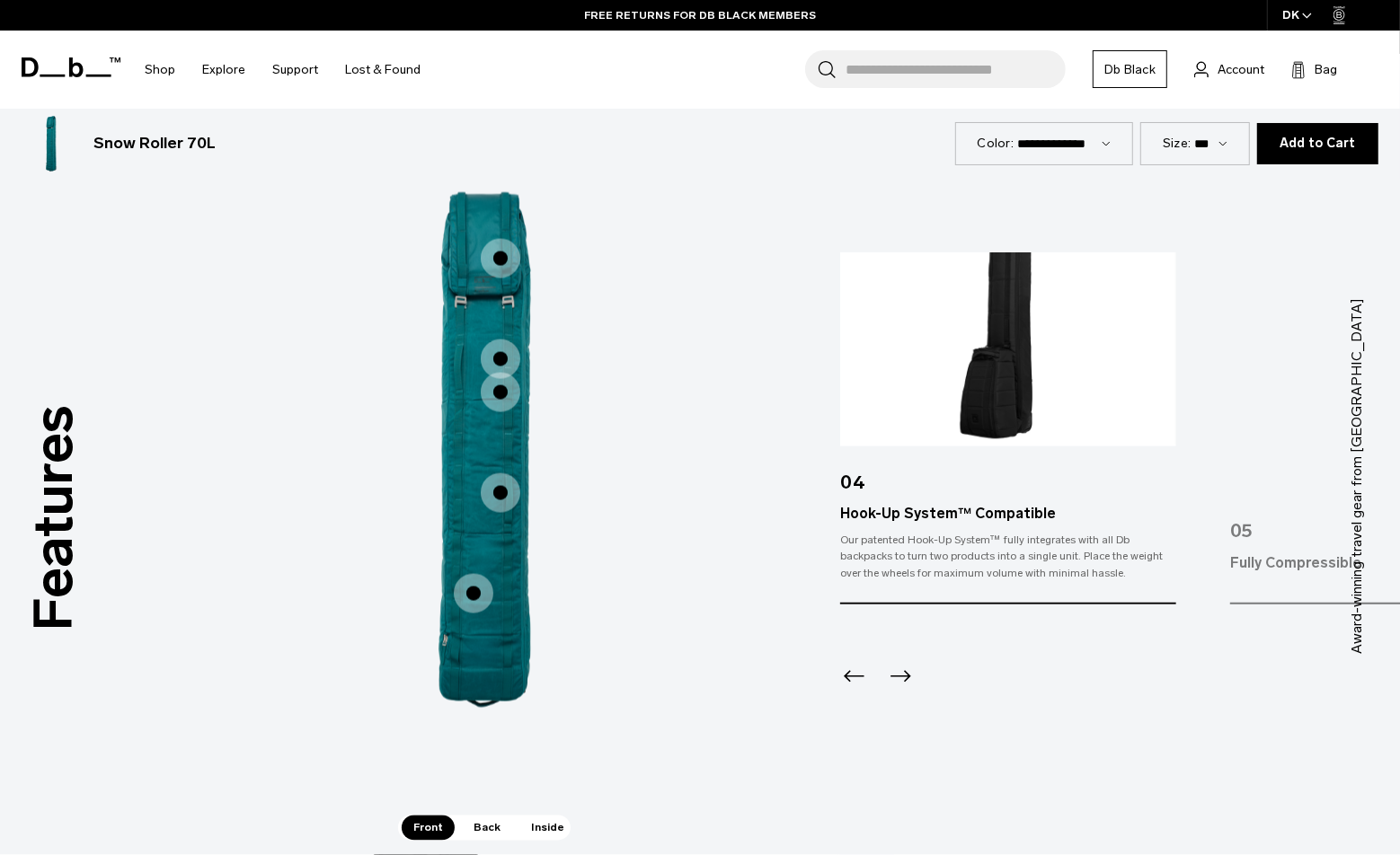
click at [473, 592] on span "1 / 3" at bounding box center [474, 594] width 40 height 40
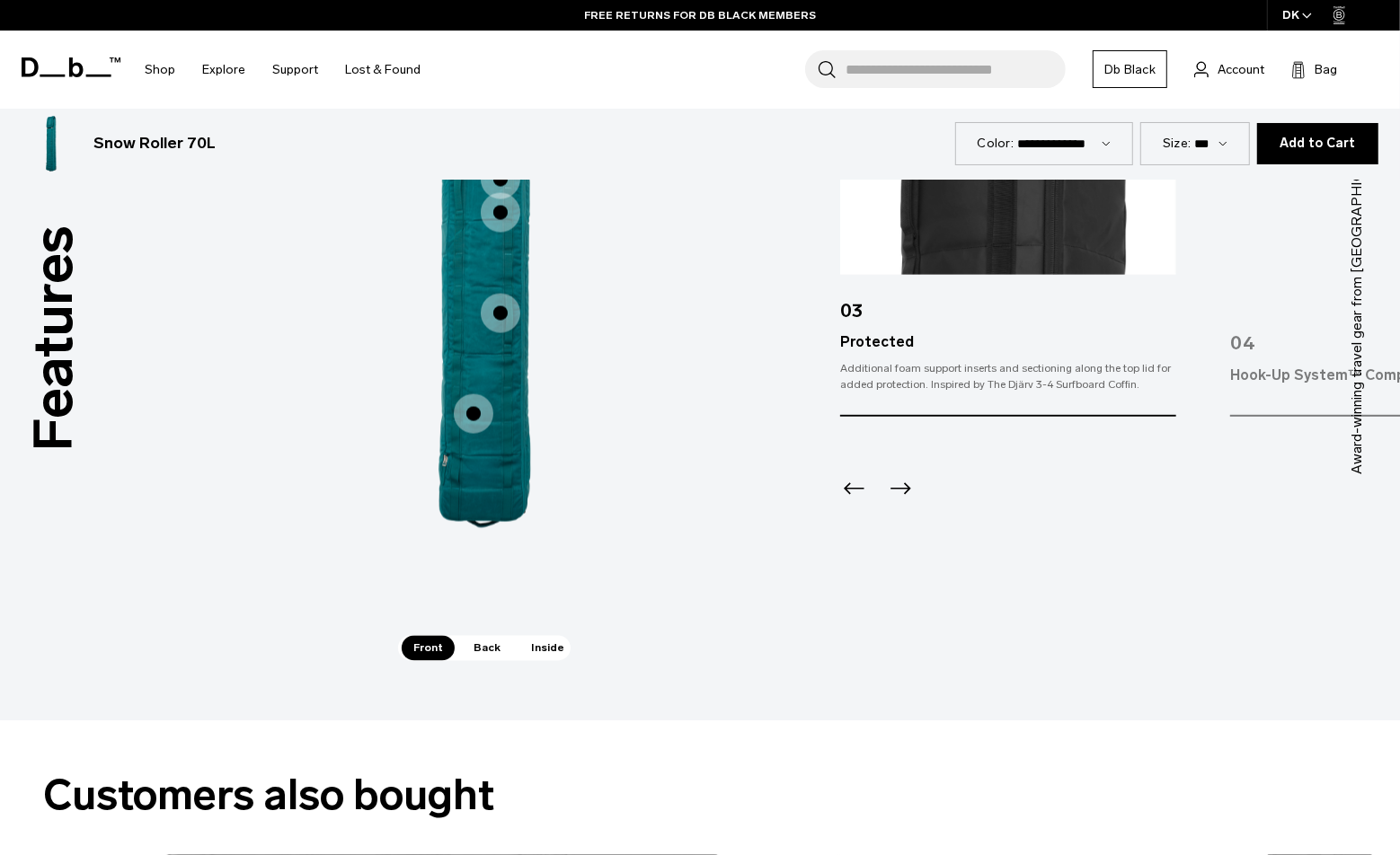
scroll to position [2516, 0]
click at [494, 652] on span "Back" at bounding box center [487, 648] width 50 height 25
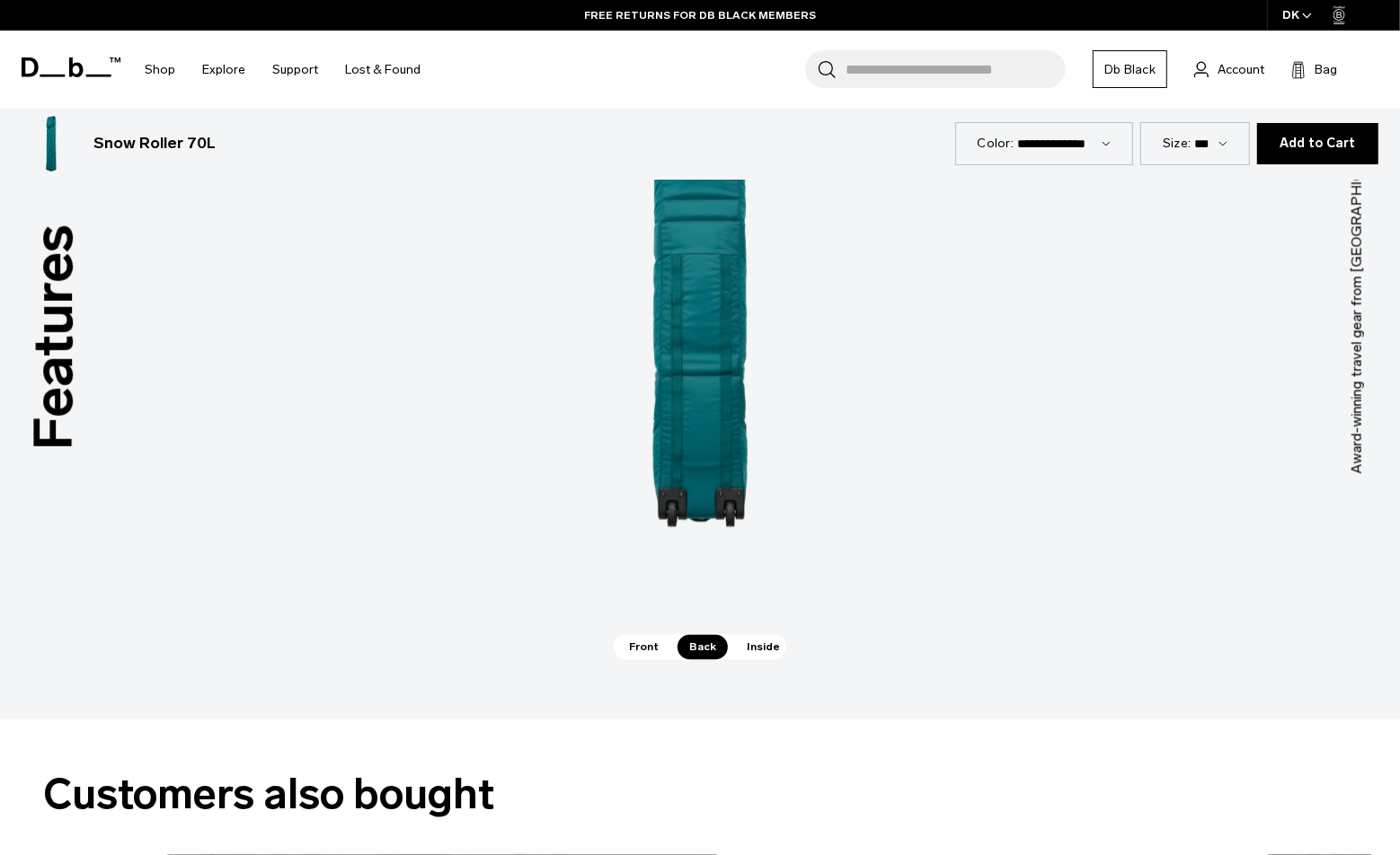
click at [763, 644] on span "Inside" at bounding box center [763, 648] width 56 height 25
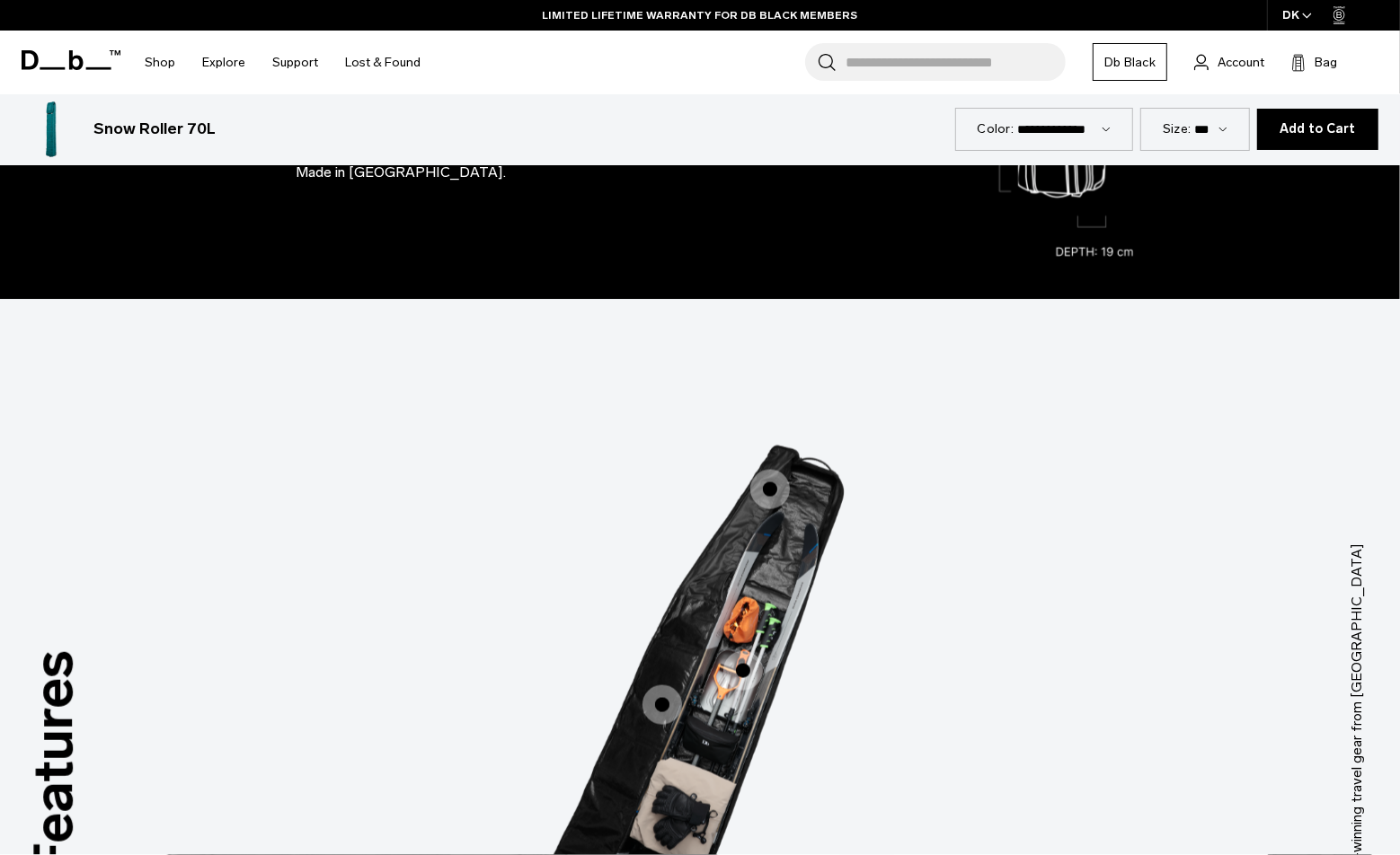
scroll to position [2156, 0]
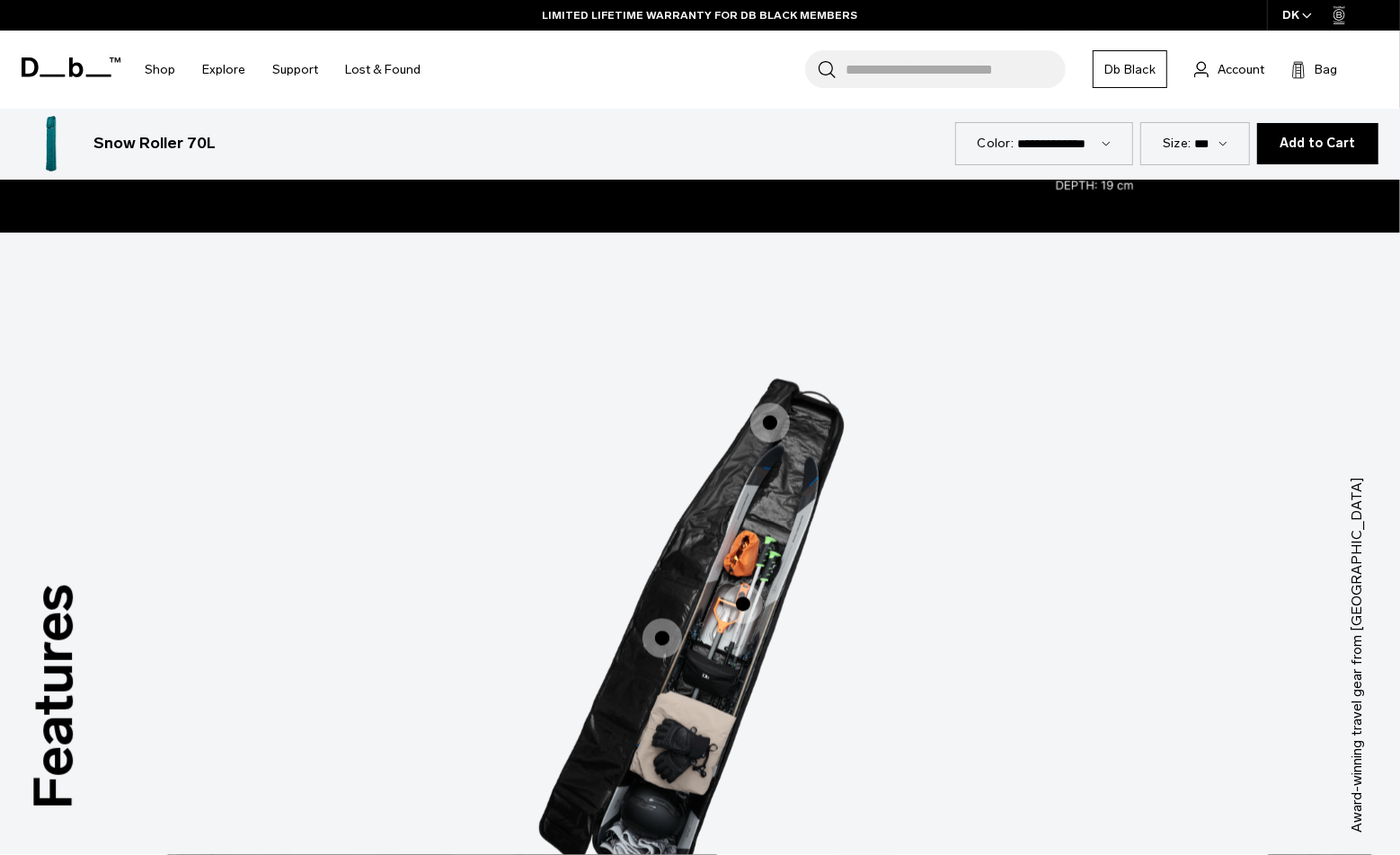
click at [771, 425] on span "3 / 3" at bounding box center [770, 423] width 40 height 40
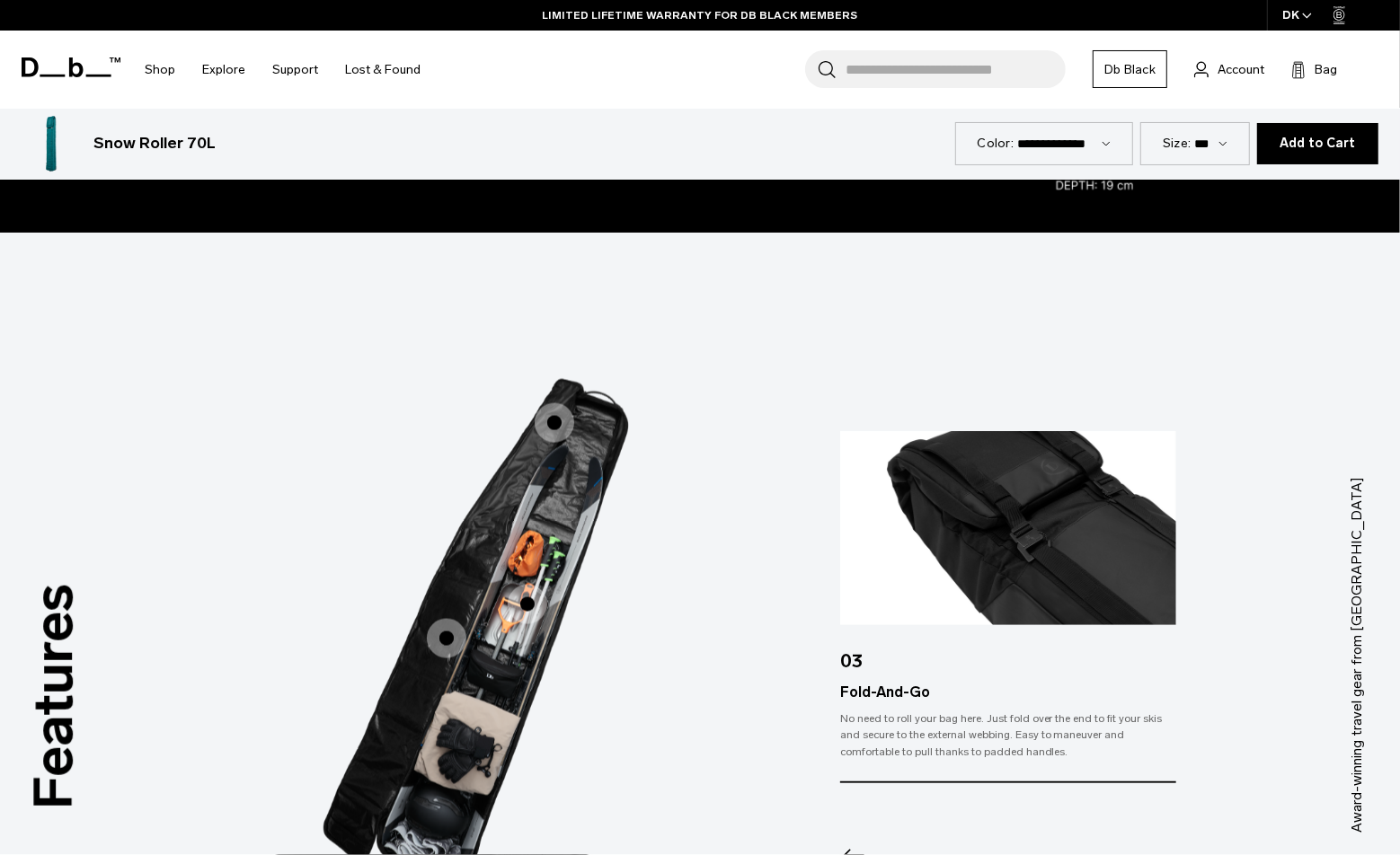
click at [445, 638] on span "3 / 3" at bounding box center [447, 639] width 40 height 40
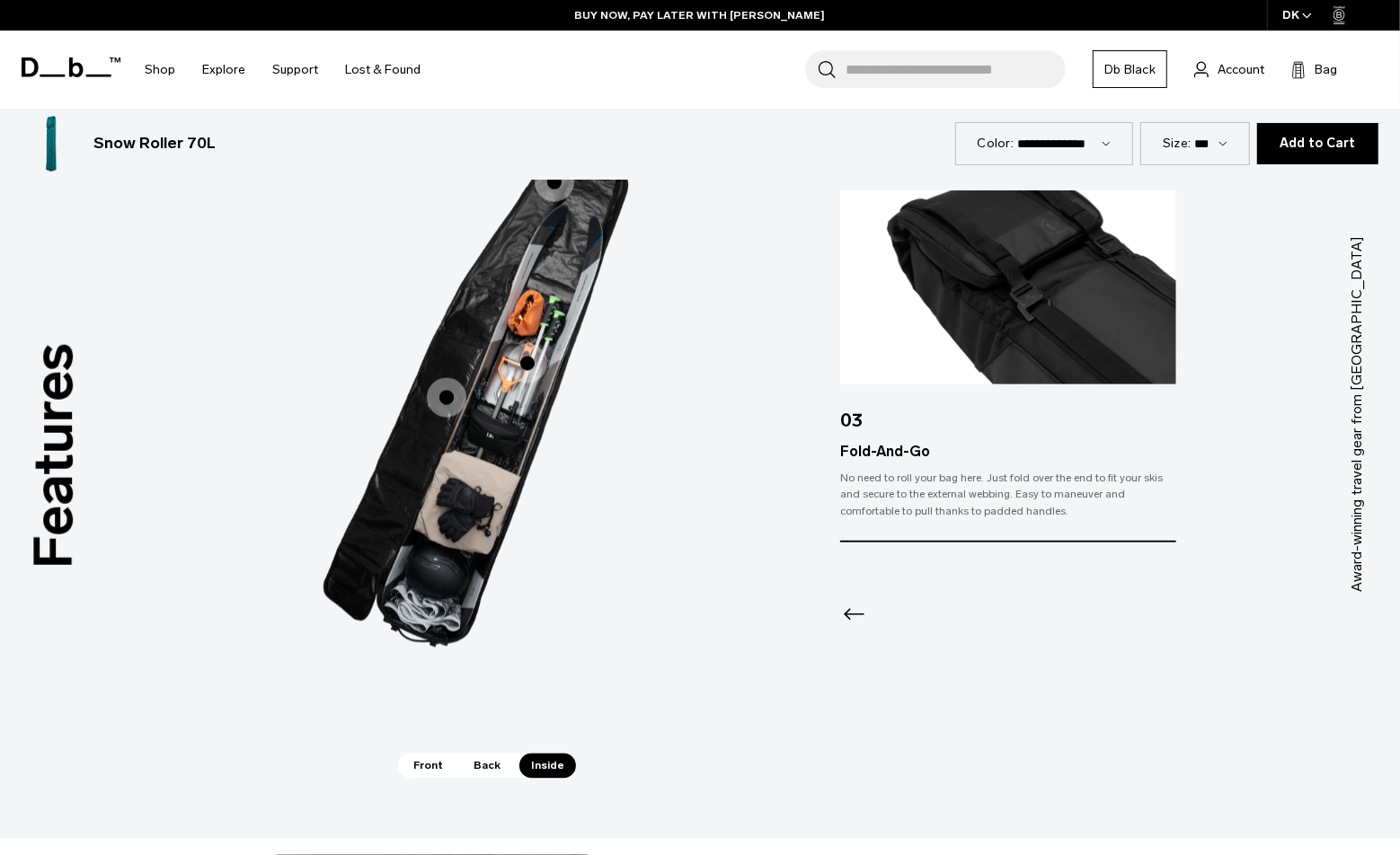
scroll to position [2426, 0]
